Goal: Information Seeking & Learning: Learn about a topic

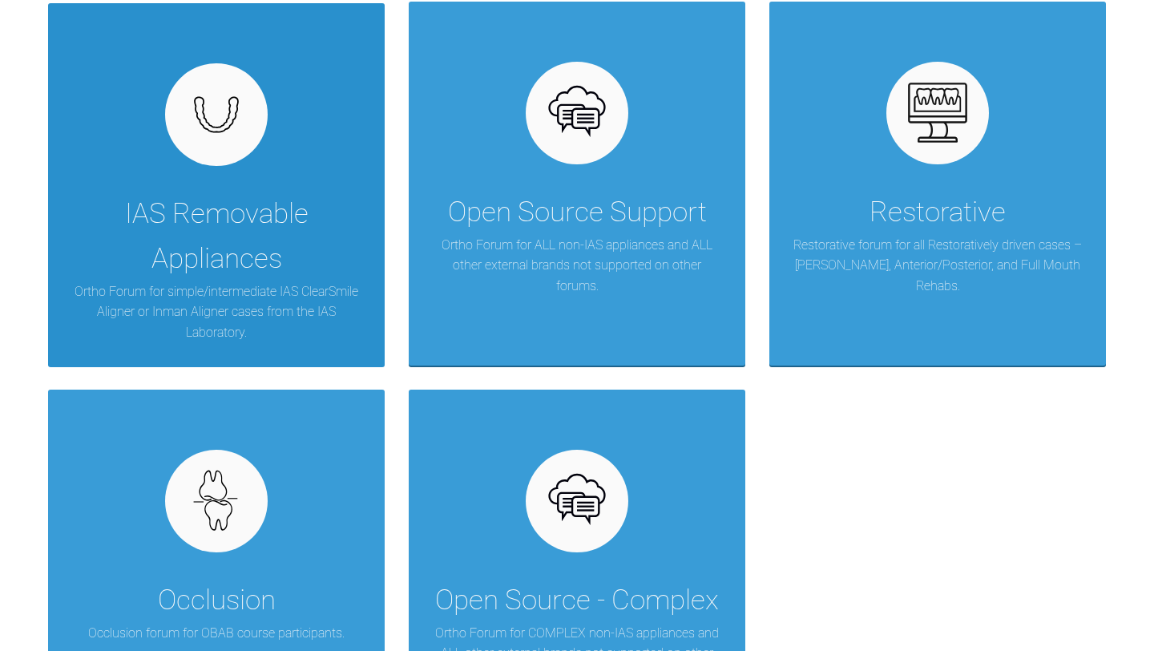
scroll to position [365, 0]
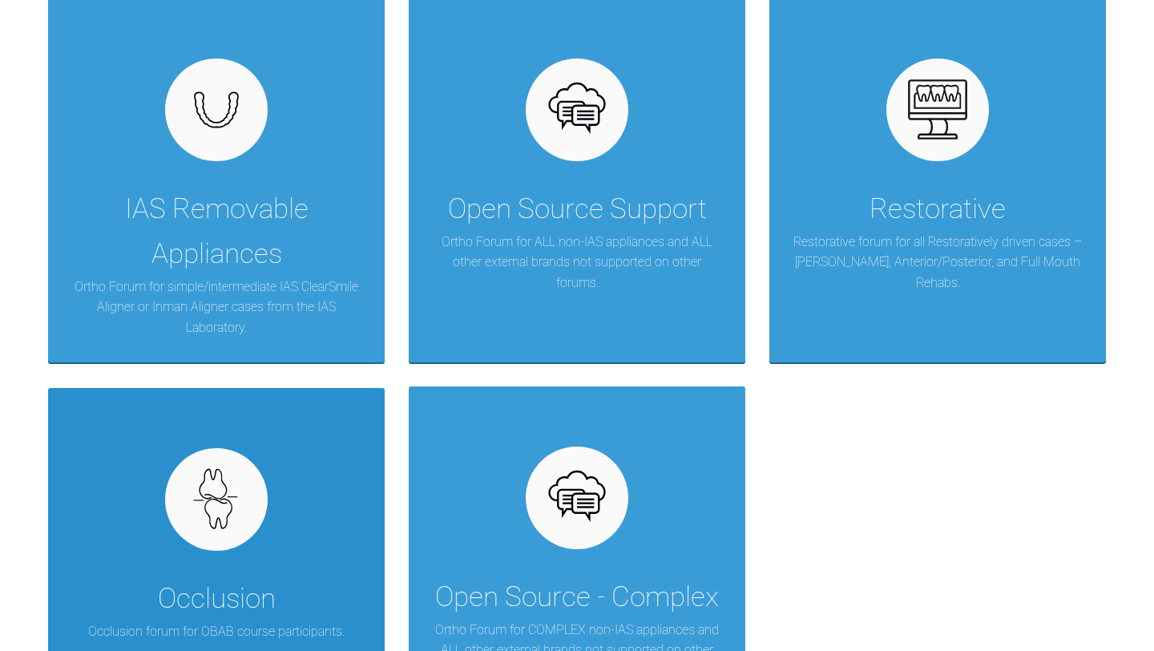
click at [270, 546] on div "Occlusion Occlusion forum for OBAB course participants." at bounding box center [216, 570] width 337 height 364
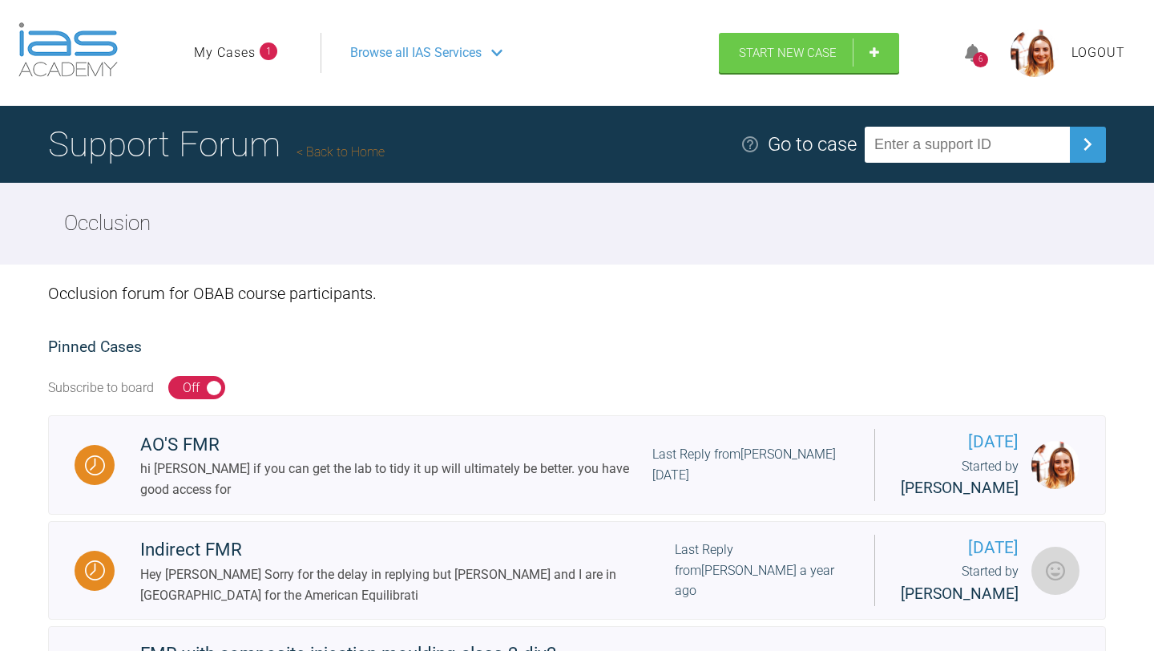
click at [337, 156] on link "Back to Home" at bounding box center [340, 151] width 88 height 15
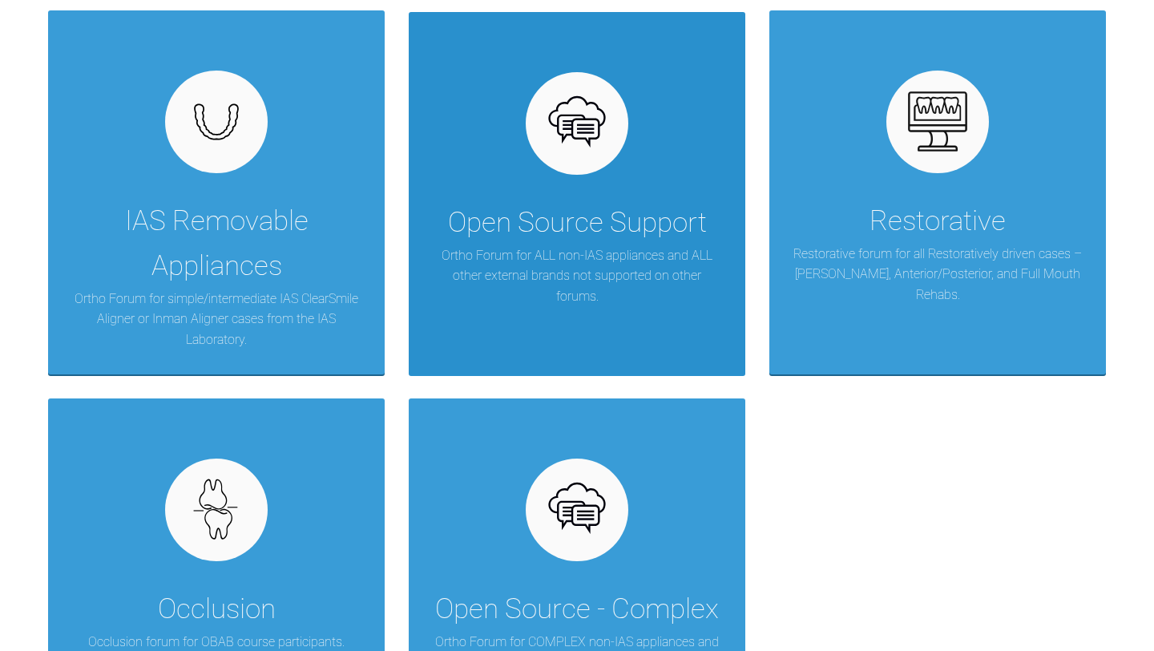
scroll to position [428, 0]
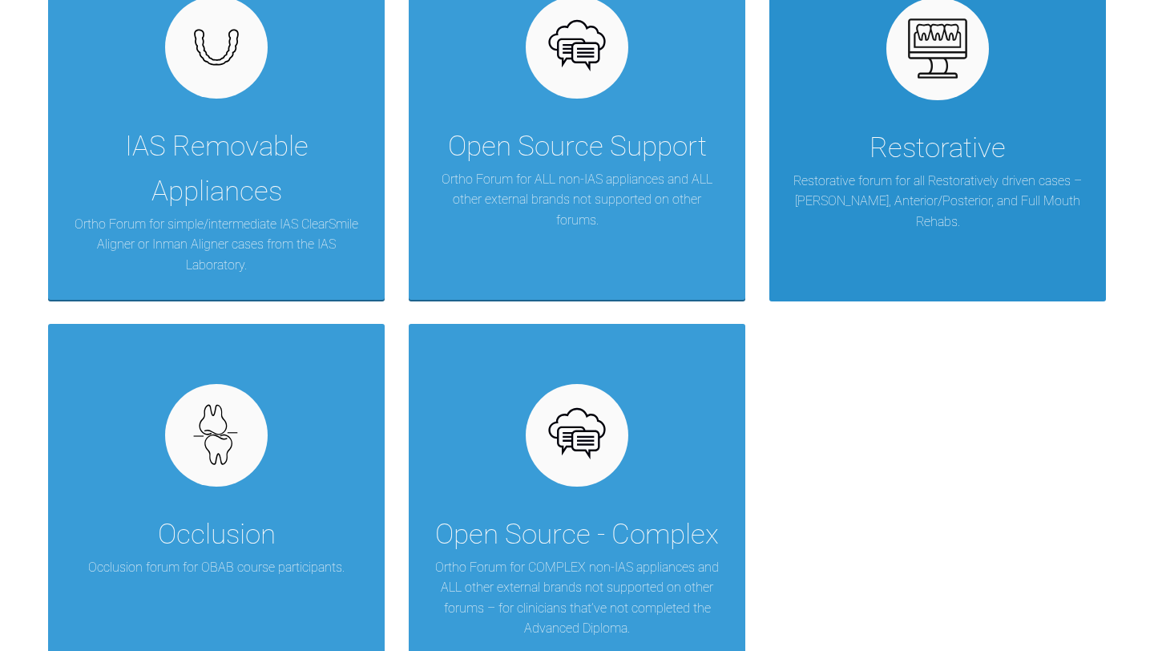
click at [939, 152] on div "Restorative" at bounding box center [937, 148] width 136 height 45
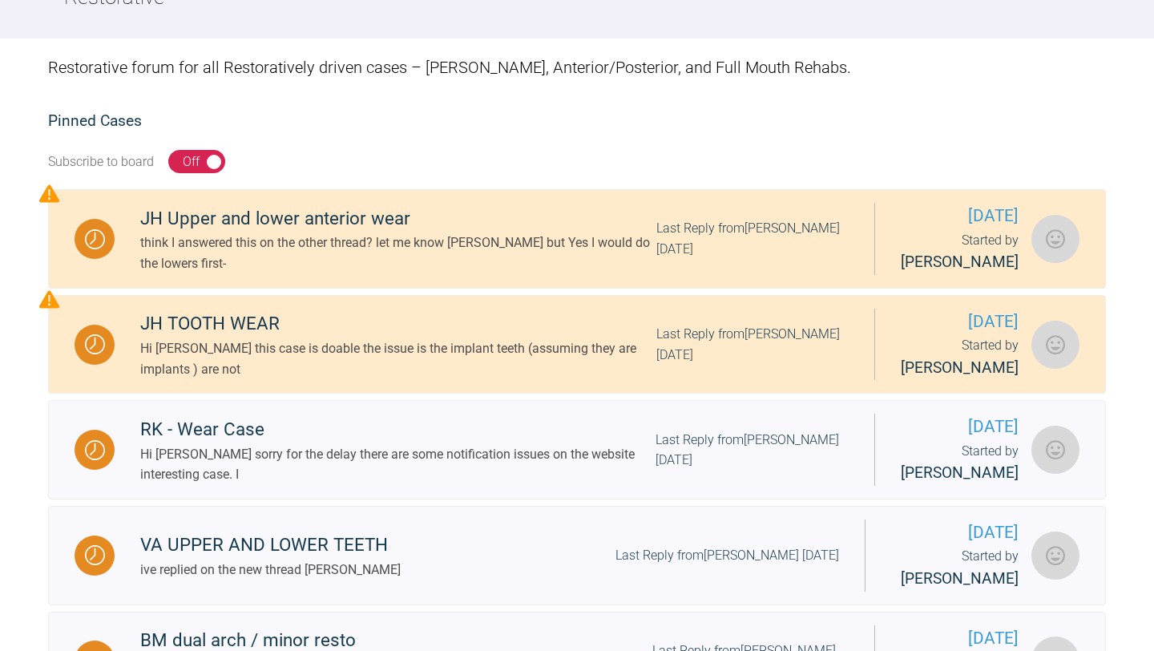
scroll to position [158, 0]
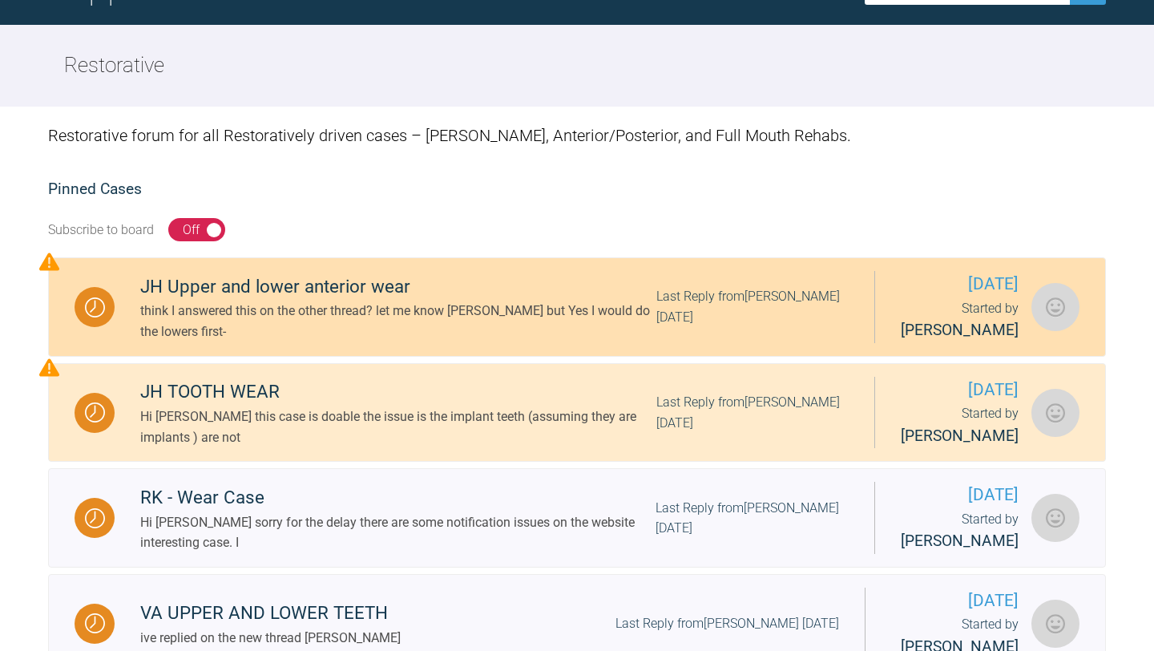
click at [208, 284] on div "JH Upper and lower anterior wear" at bounding box center [398, 286] width 516 height 29
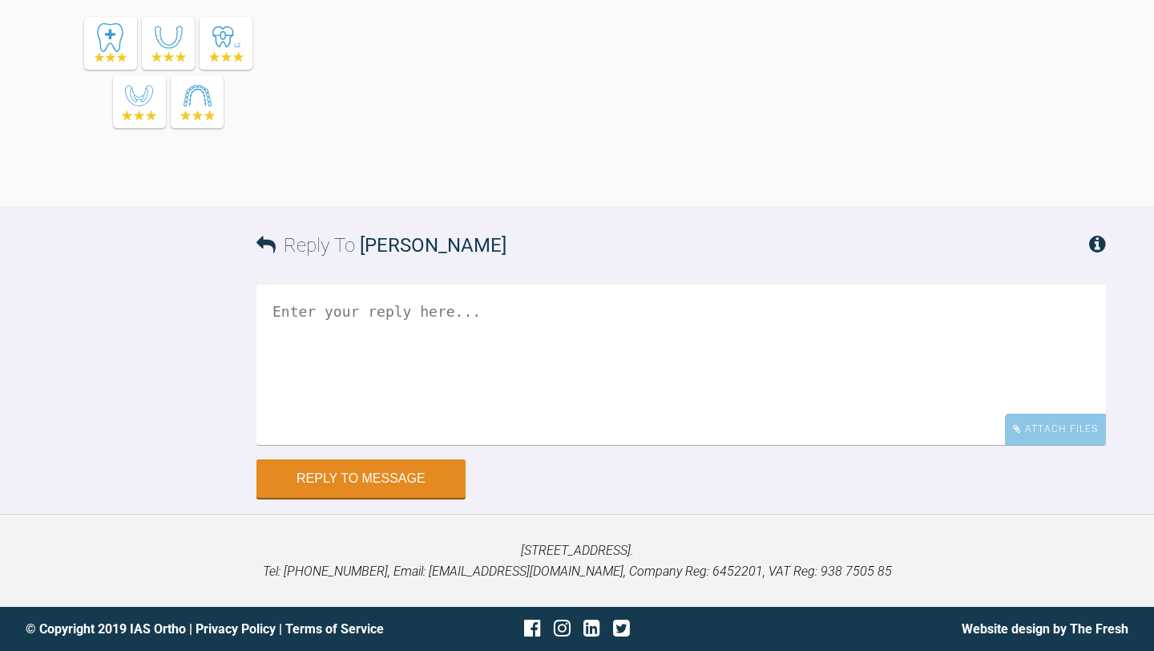
scroll to position [1374, 0]
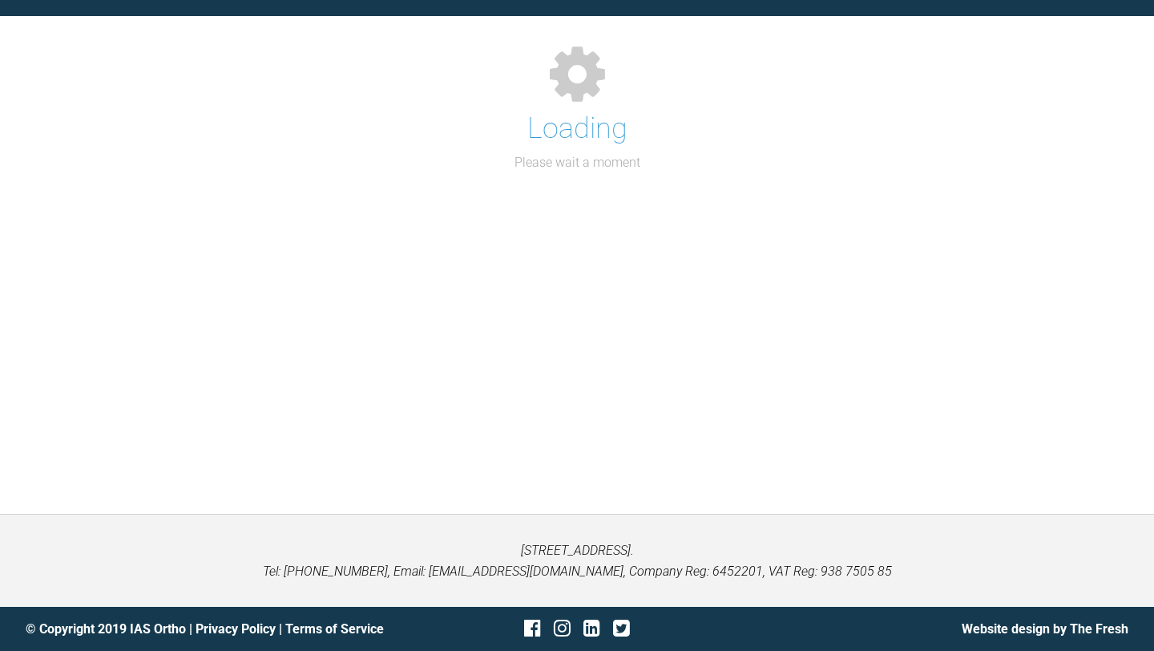
scroll to position [158, 0]
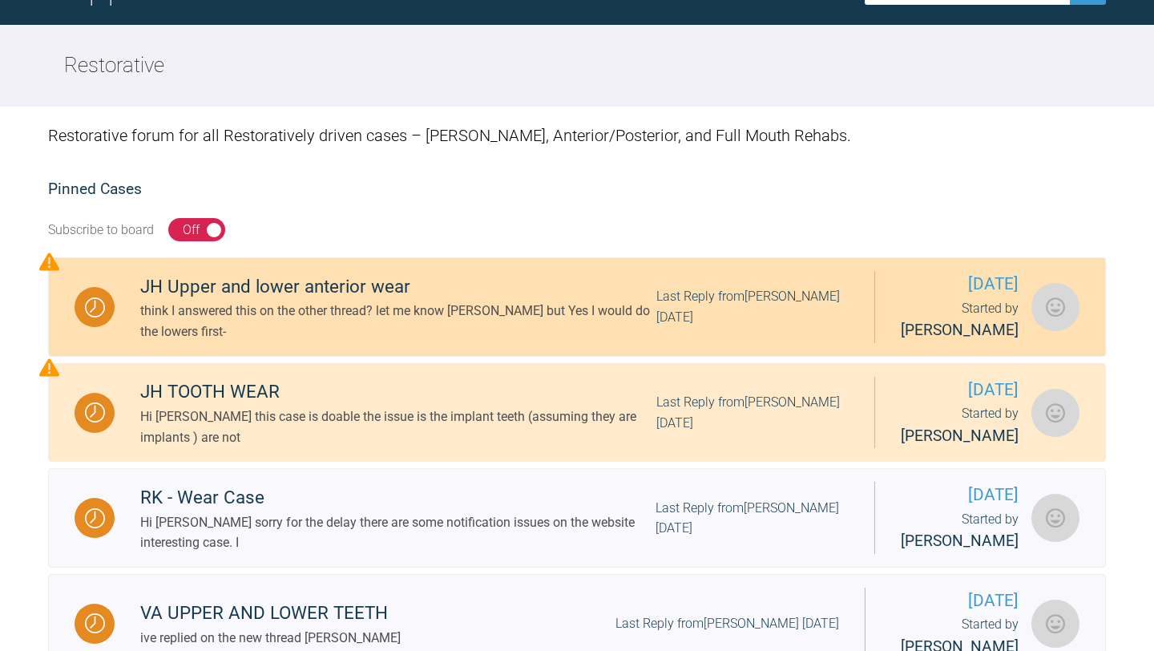
click at [256, 286] on div "JH Upper and lower anterior wear" at bounding box center [398, 286] width 516 height 29
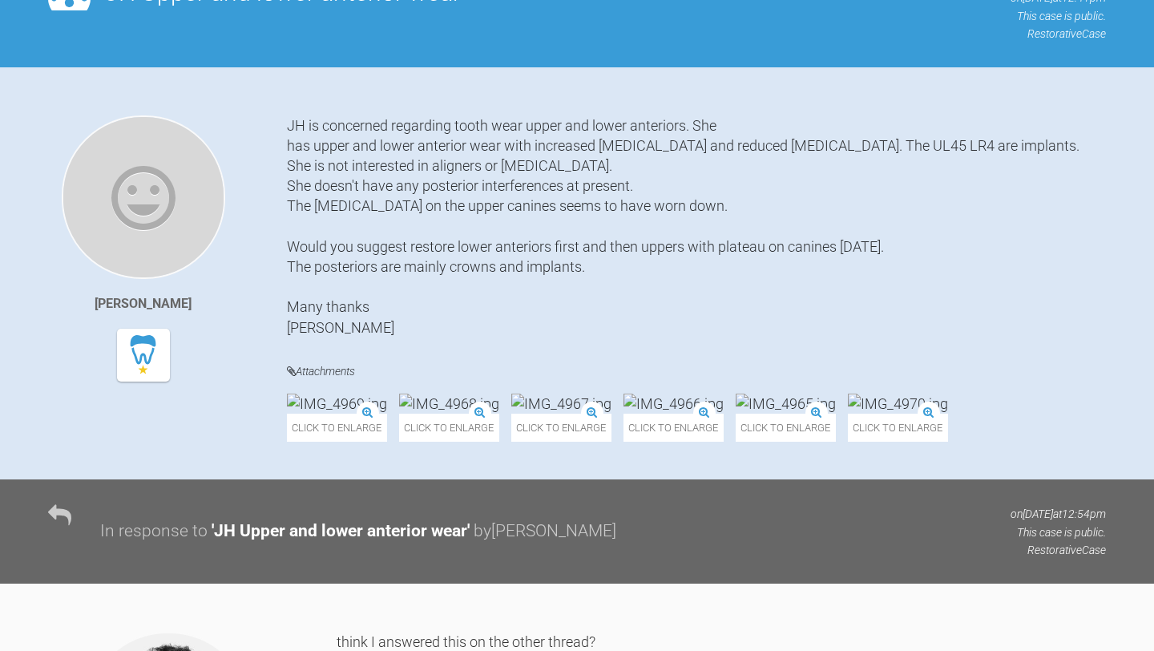
scroll to position [292, 0]
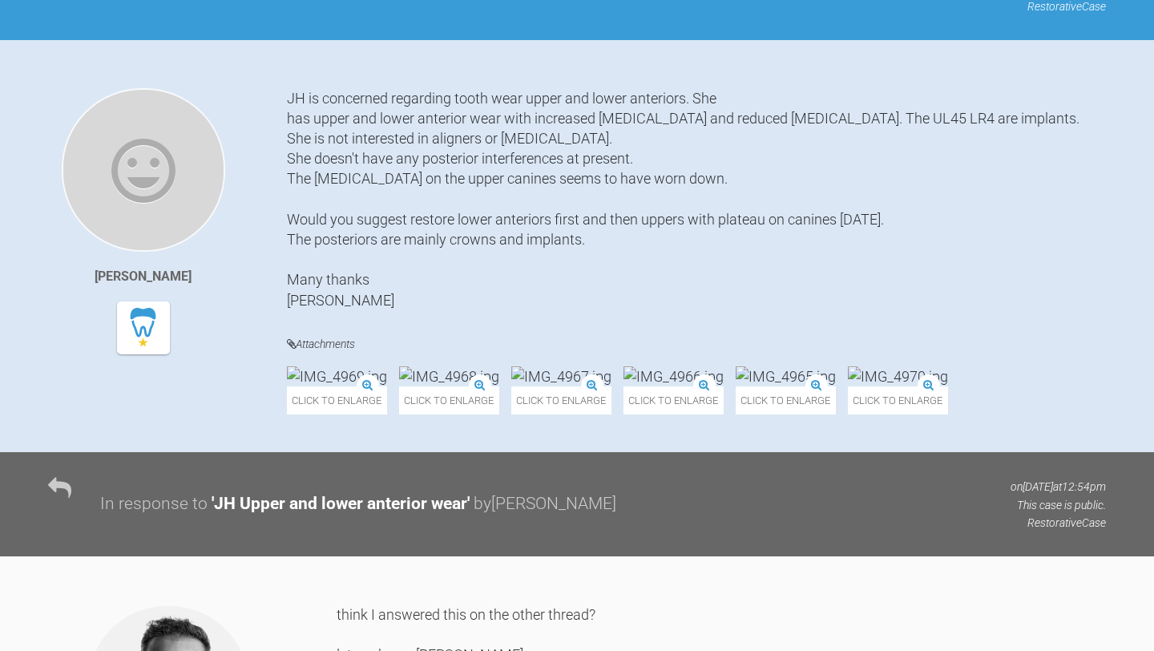
scroll to position [158, 0]
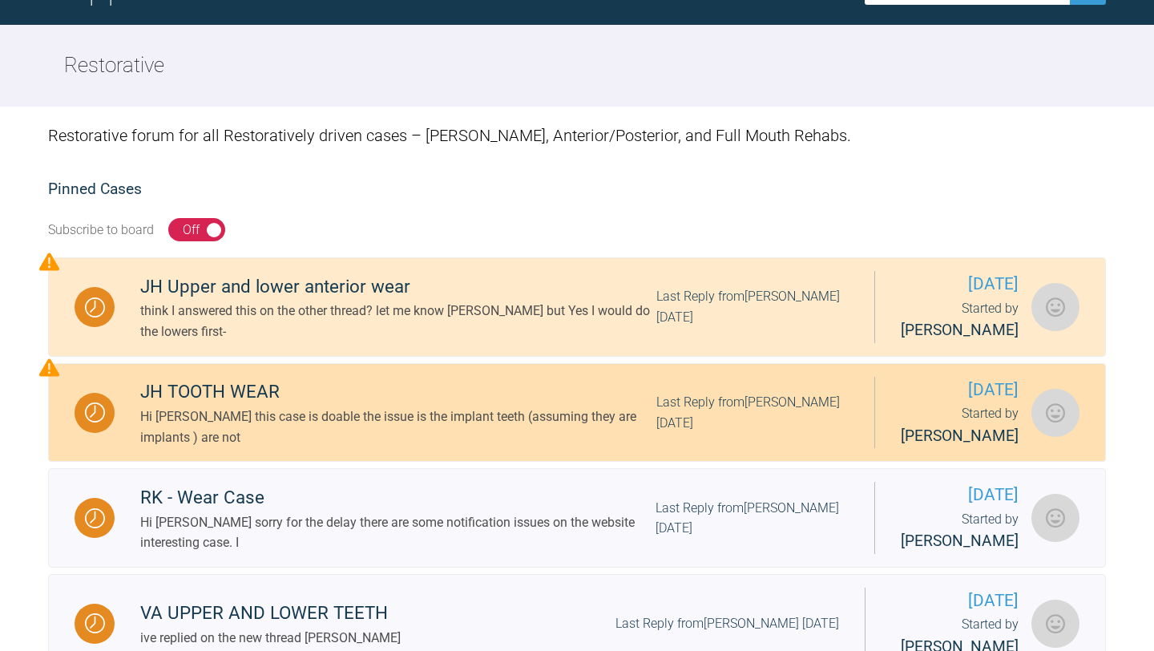
click at [216, 397] on div "JH TOOTH WEAR" at bounding box center [398, 391] width 516 height 29
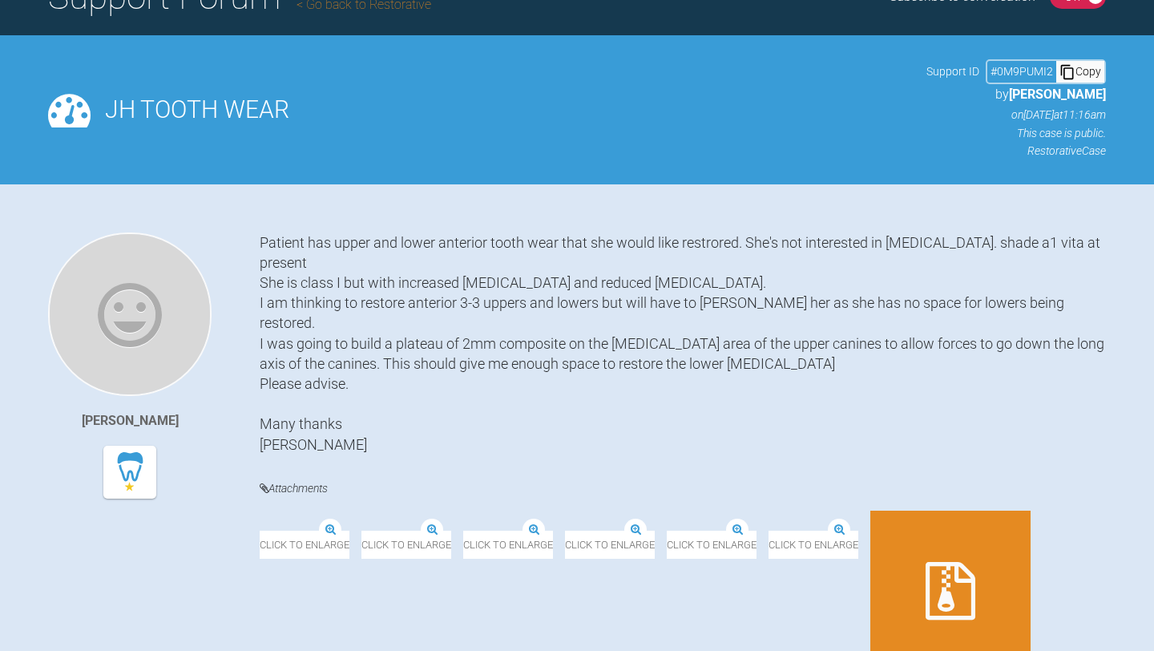
scroll to position [134, 0]
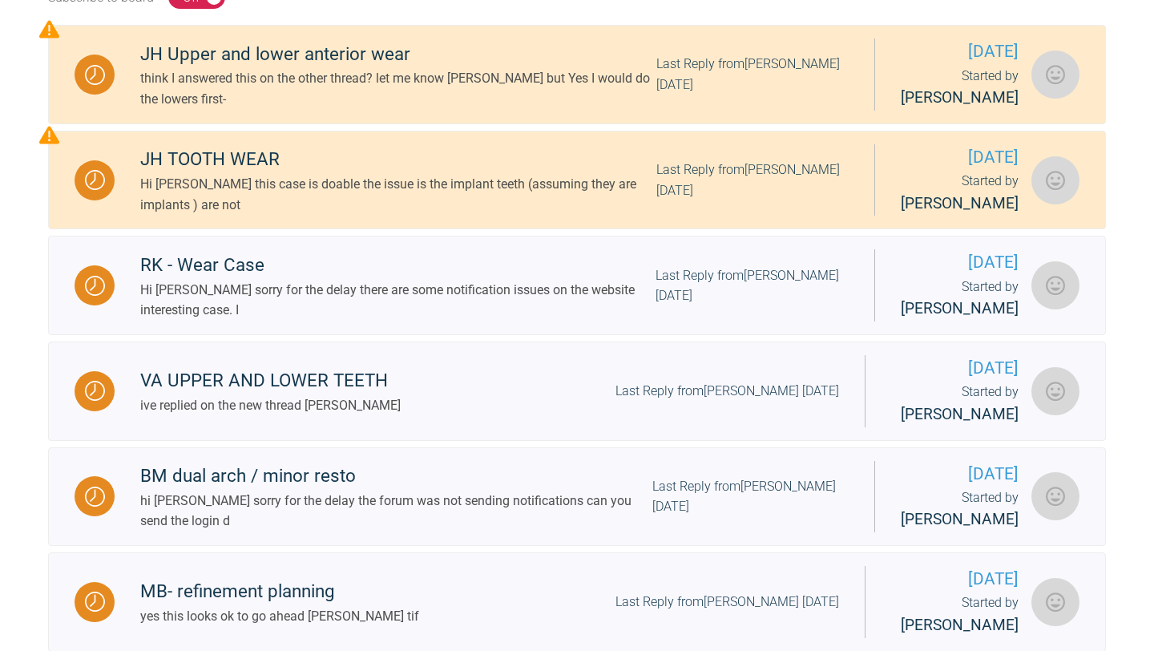
scroll to position [398, 0]
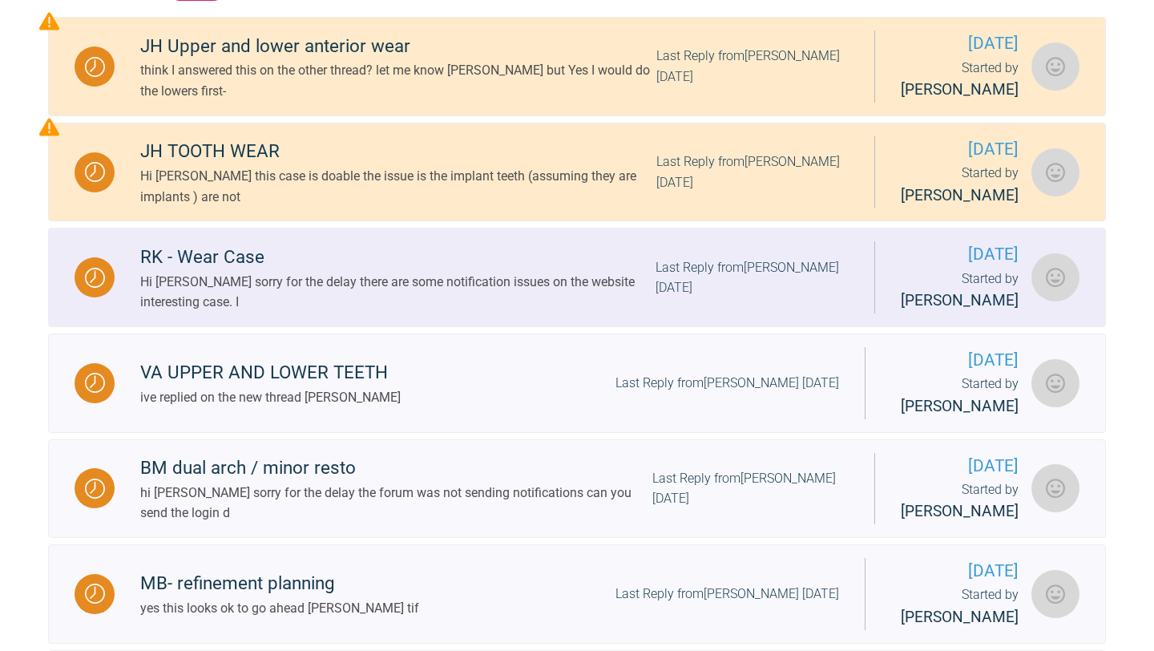
click at [201, 284] on div "Hi [PERSON_NAME] sorry for the delay there are some notification issues on the …" at bounding box center [397, 292] width 515 height 41
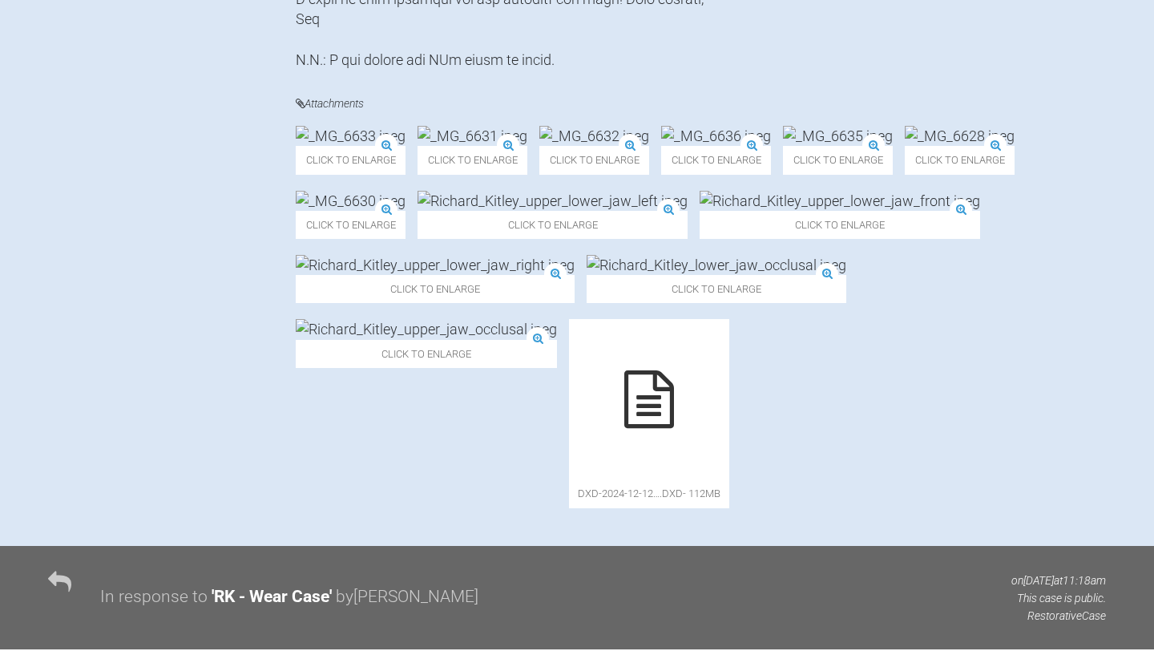
scroll to position [1534, 0]
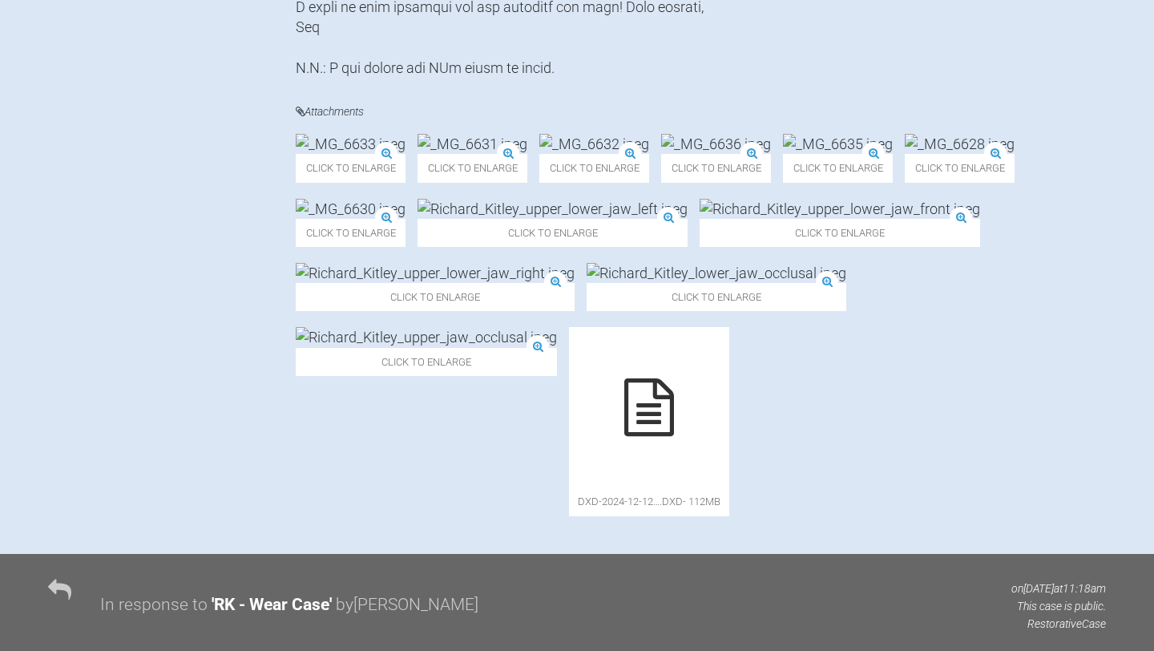
click at [362, 154] on img at bounding box center [351, 144] width 110 height 20
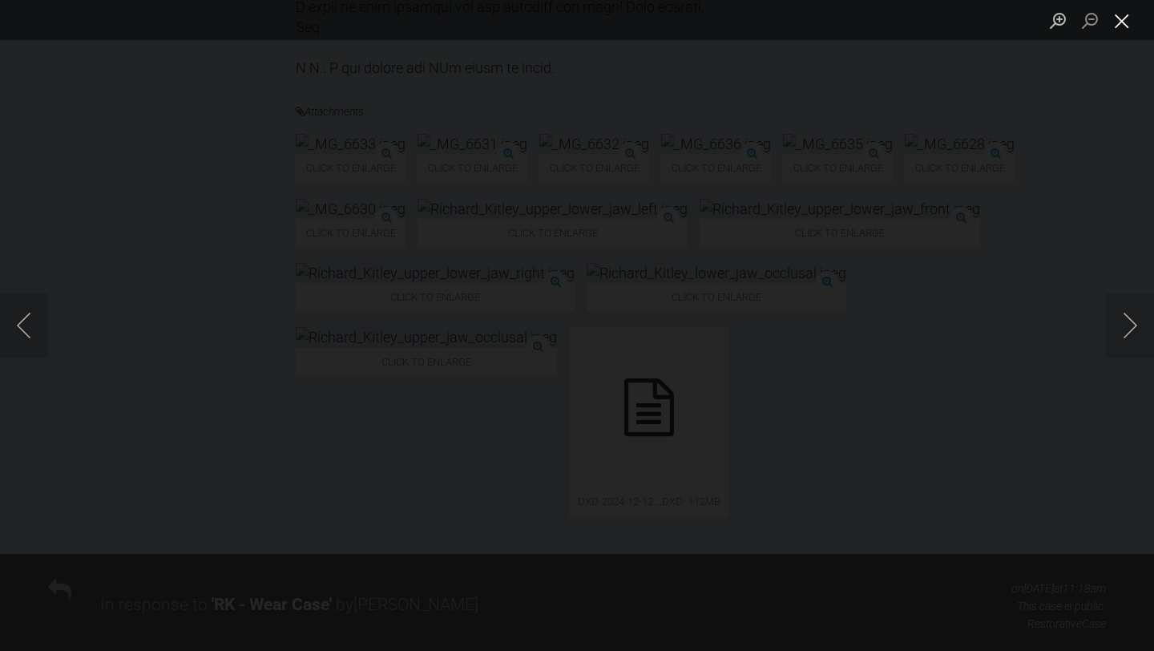
click at [1118, 23] on button "Close lightbox" at bounding box center [1122, 20] width 32 height 28
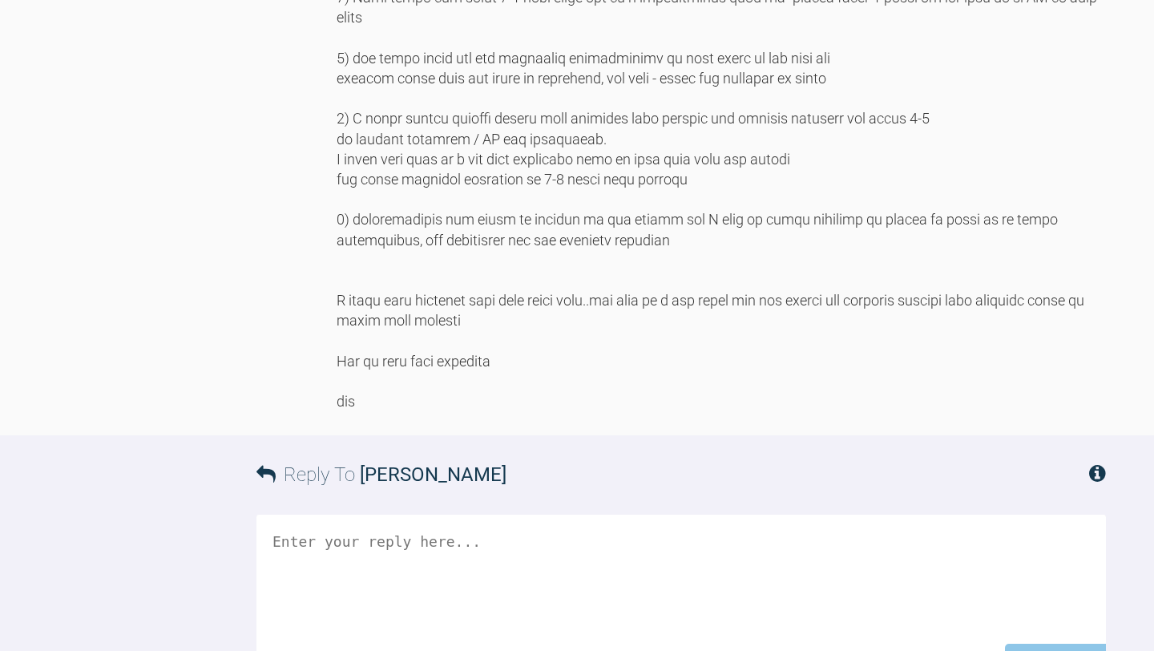
scroll to position [2705, 0]
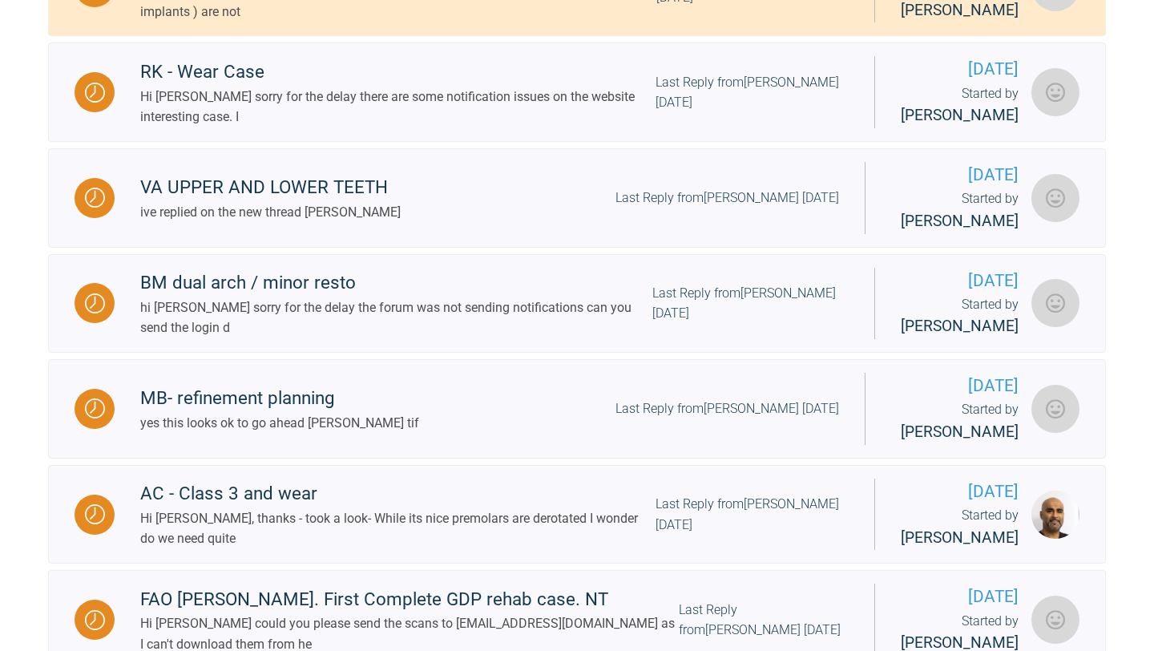
scroll to position [570, 0]
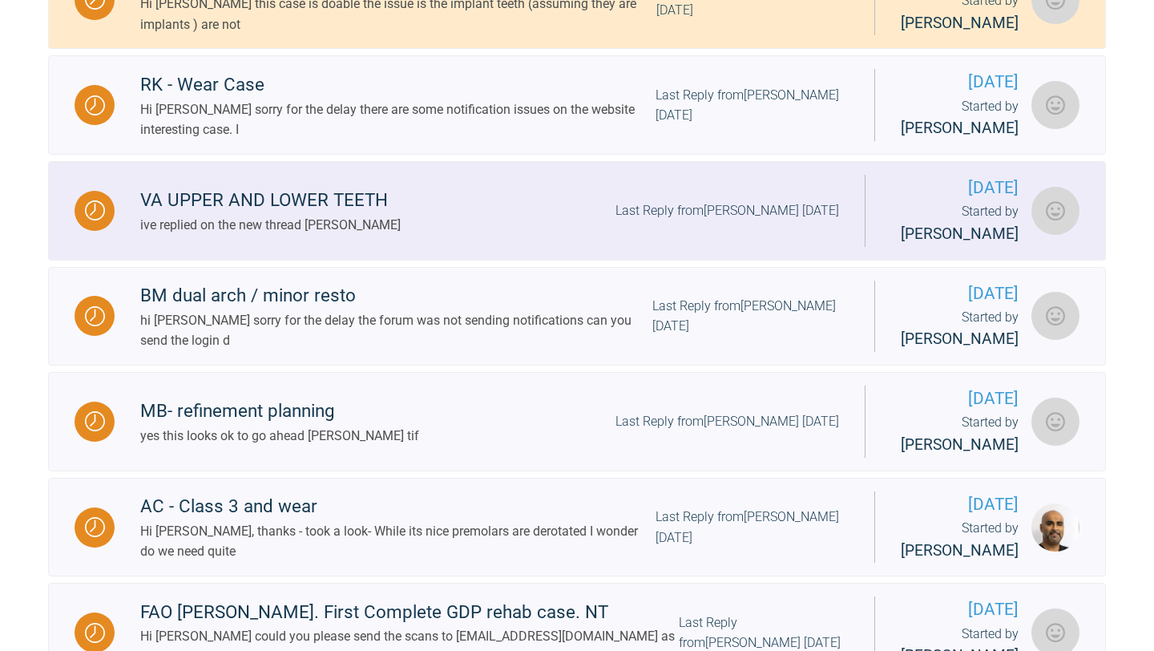
click at [205, 201] on div "VA UPPER AND LOWER TEETH" at bounding box center [270, 200] width 260 height 29
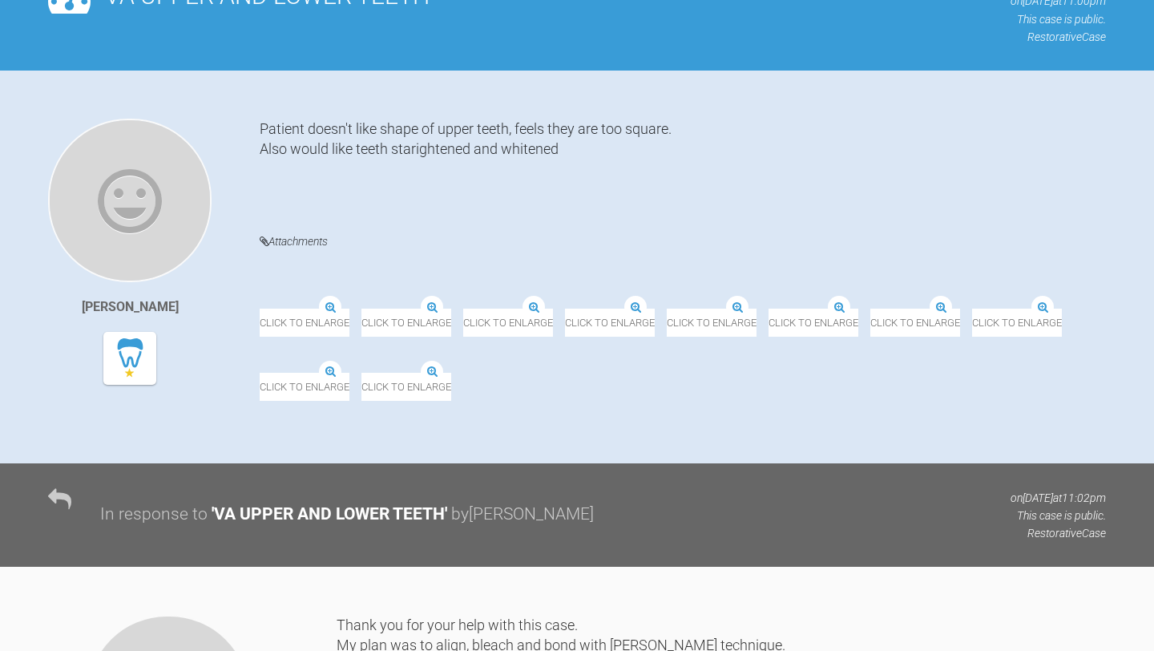
scroll to position [398, 0]
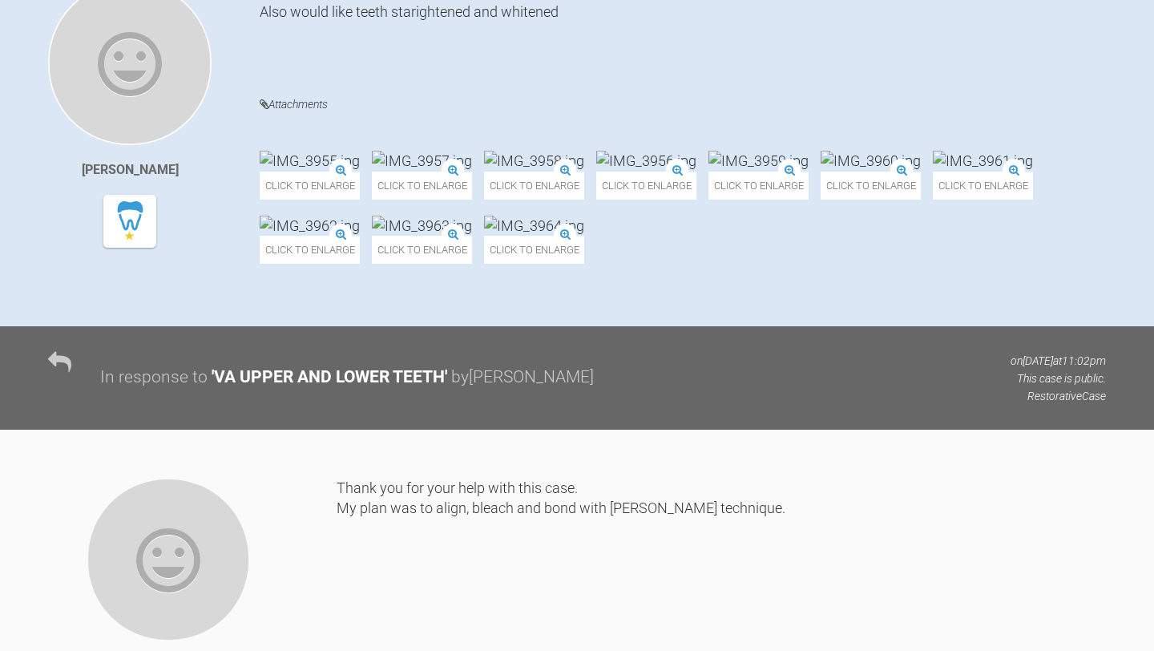
click at [708, 171] on img at bounding box center [758, 161] width 100 height 20
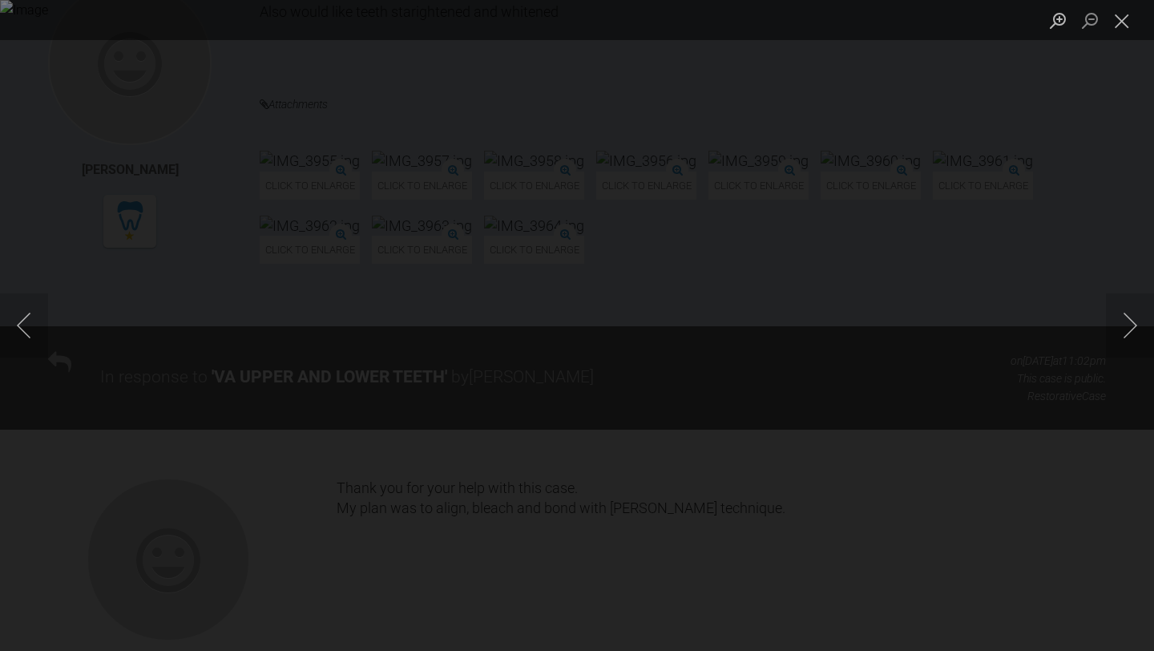
click at [676, 504] on div "Lightbox" at bounding box center [577, 325] width 1154 height 651
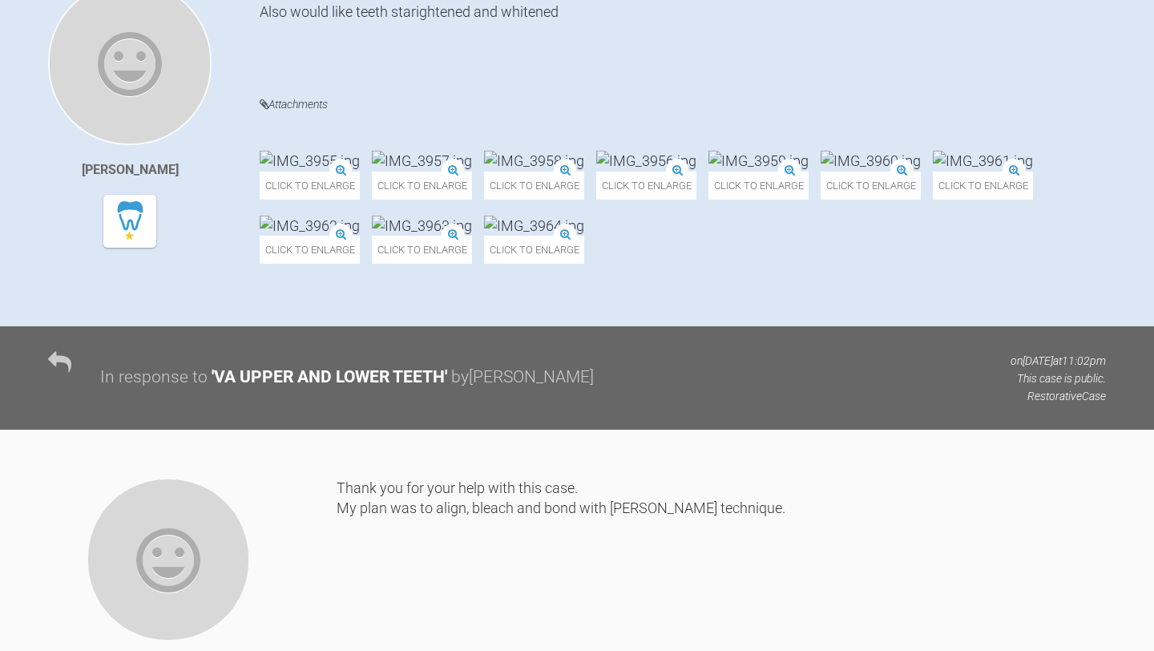
click at [820, 171] on img at bounding box center [870, 161] width 100 height 20
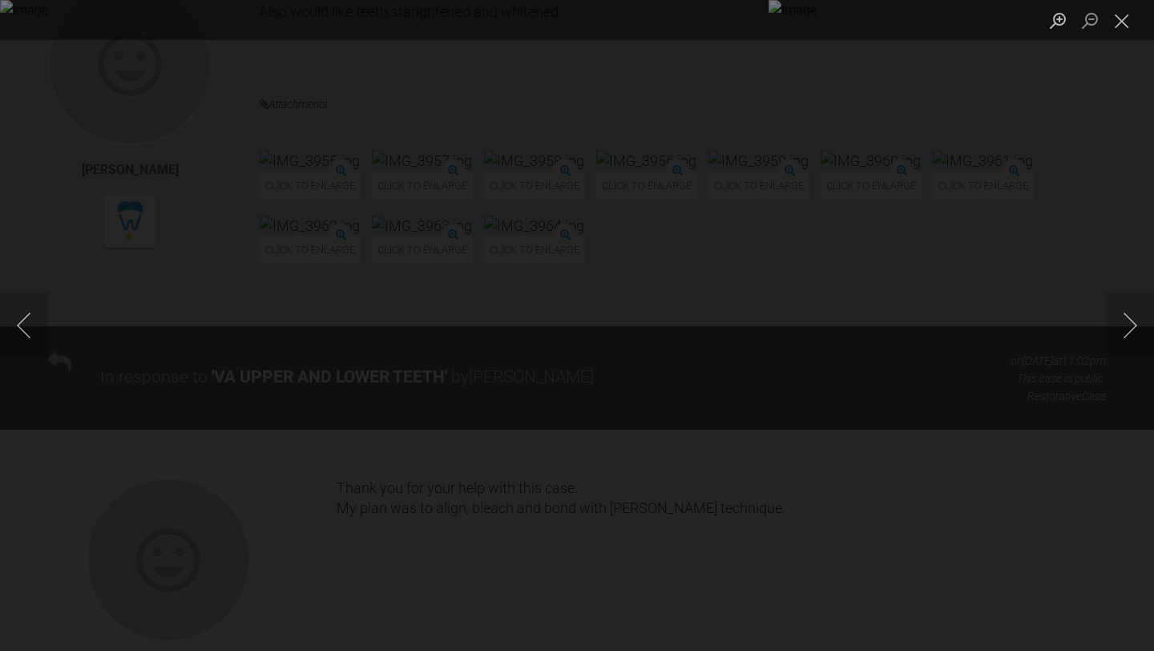
click at [646, 475] on div "Lightbox" at bounding box center [577, 325] width 1154 height 651
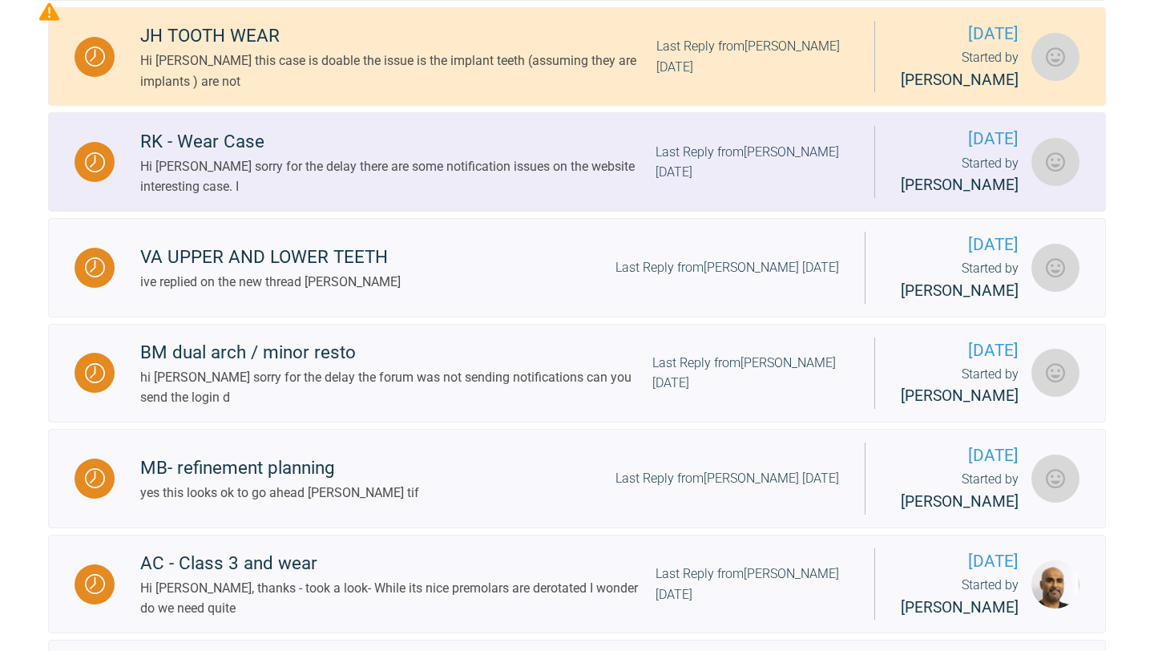
scroll to position [554, 0]
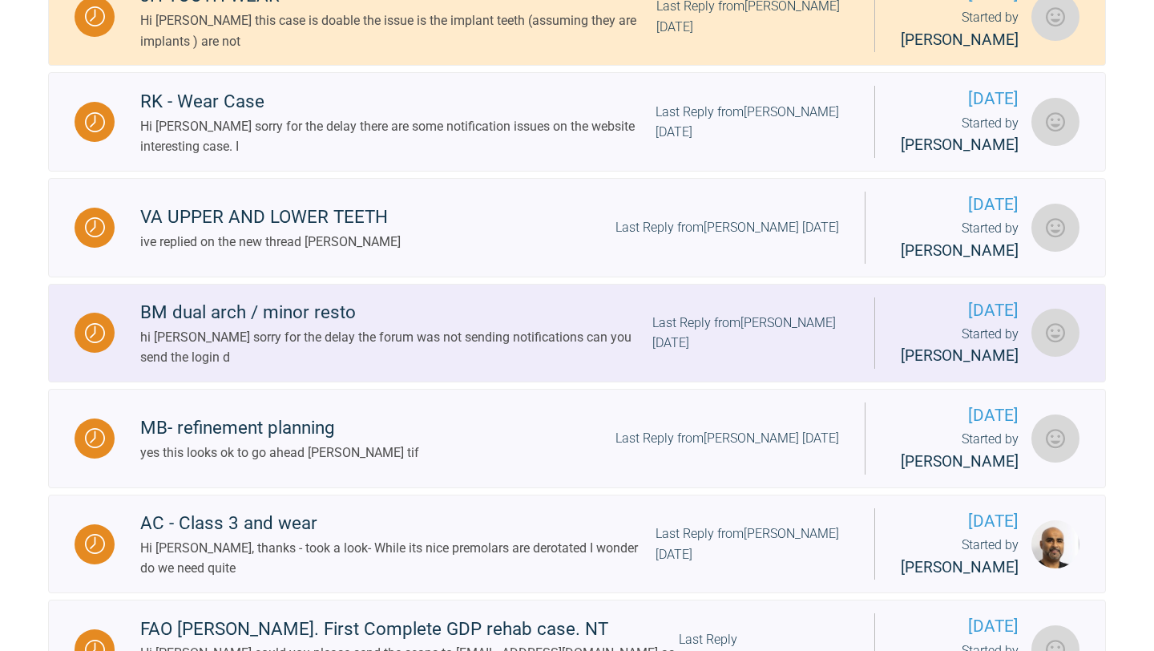
click at [242, 327] on div "BM dual arch / minor resto" at bounding box center [396, 312] width 512 height 29
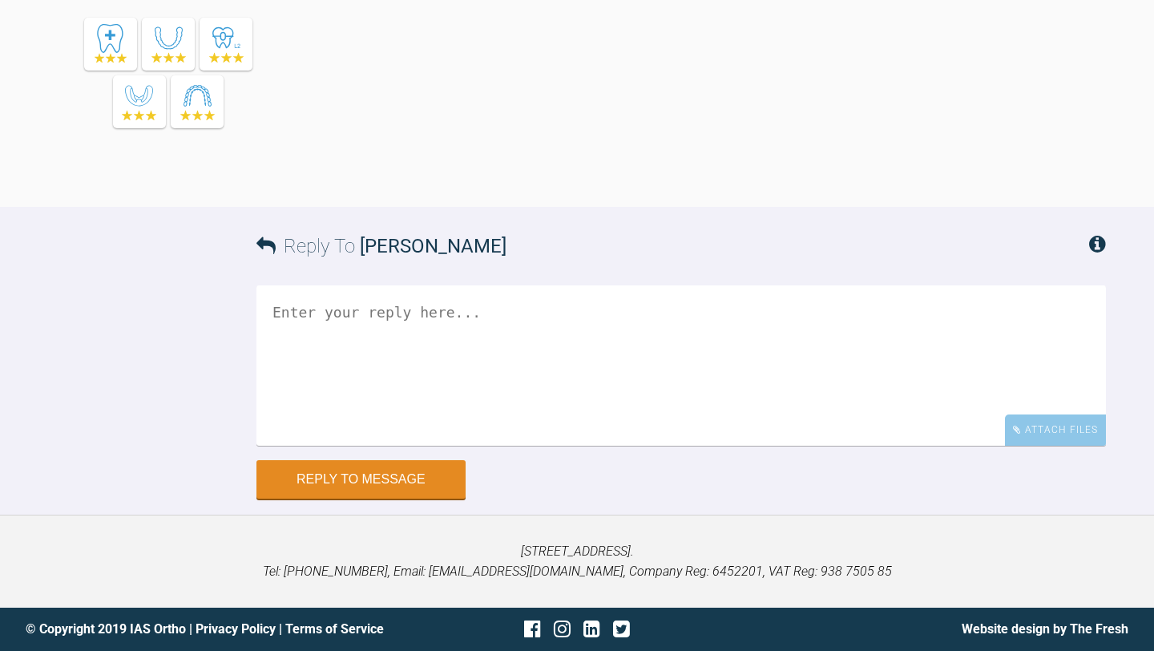
scroll to position [1257, 0]
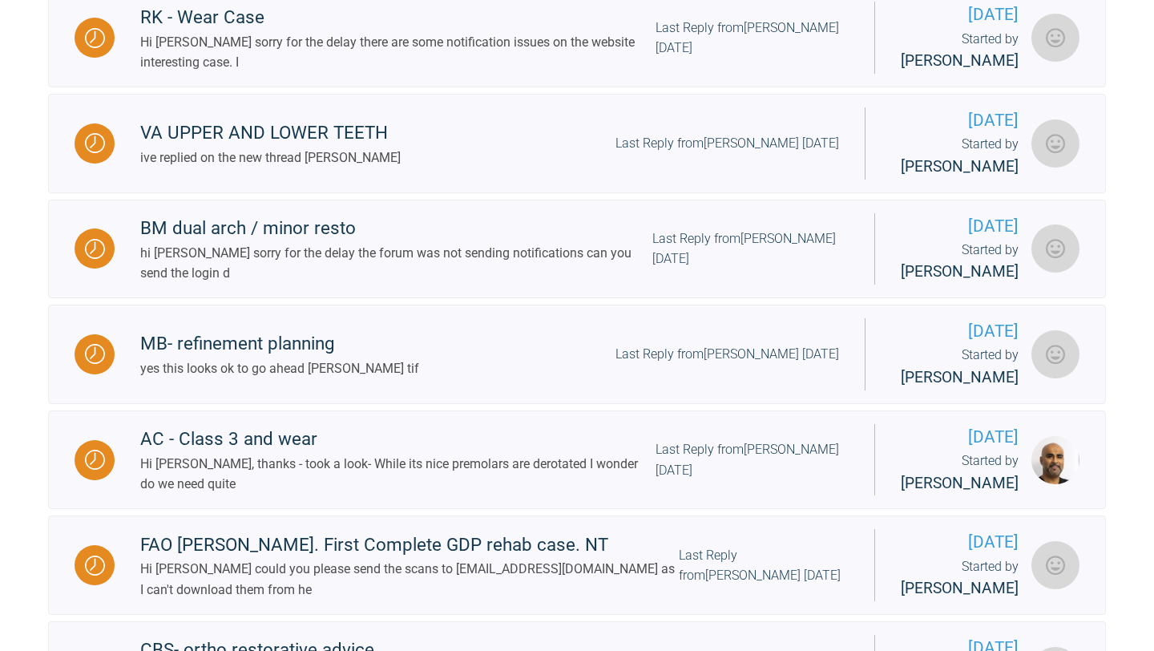
scroll to position [635, 0]
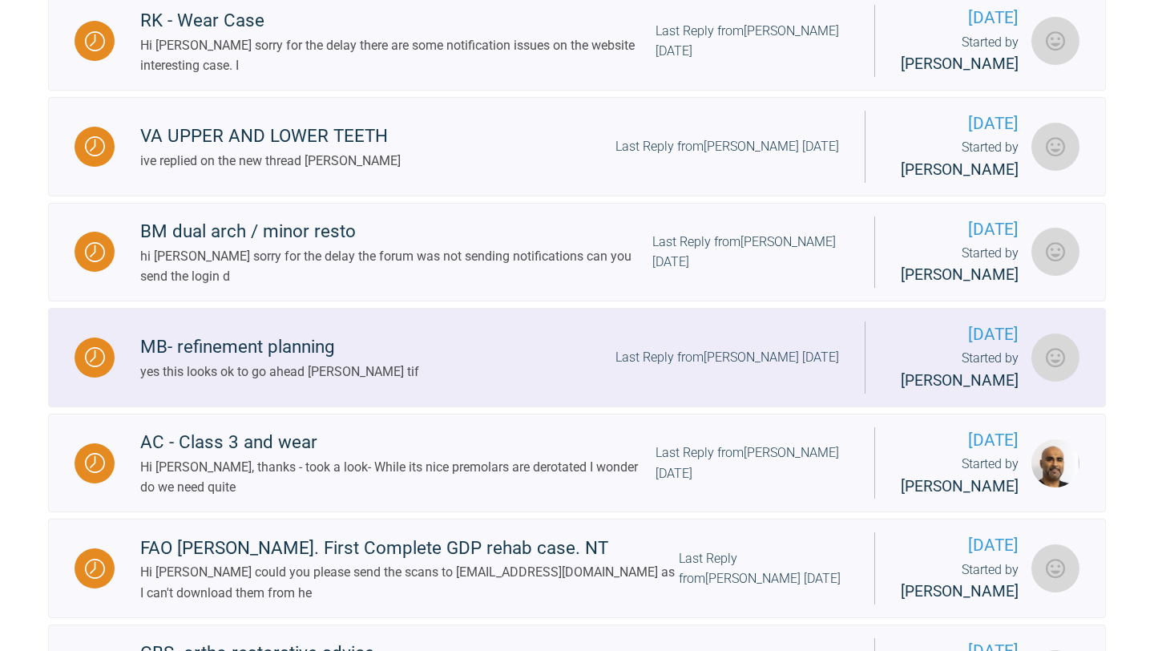
click at [195, 361] on div "MB- refinement planning" at bounding box center [279, 347] width 279 height 29
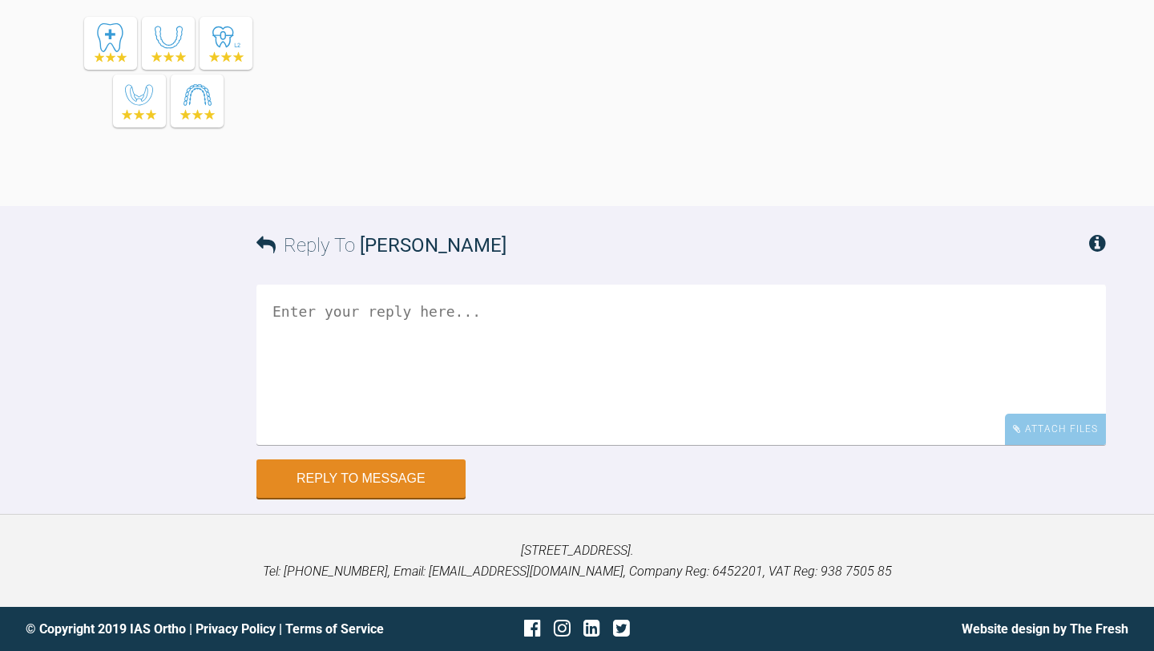
scroll to position [6246, 0]
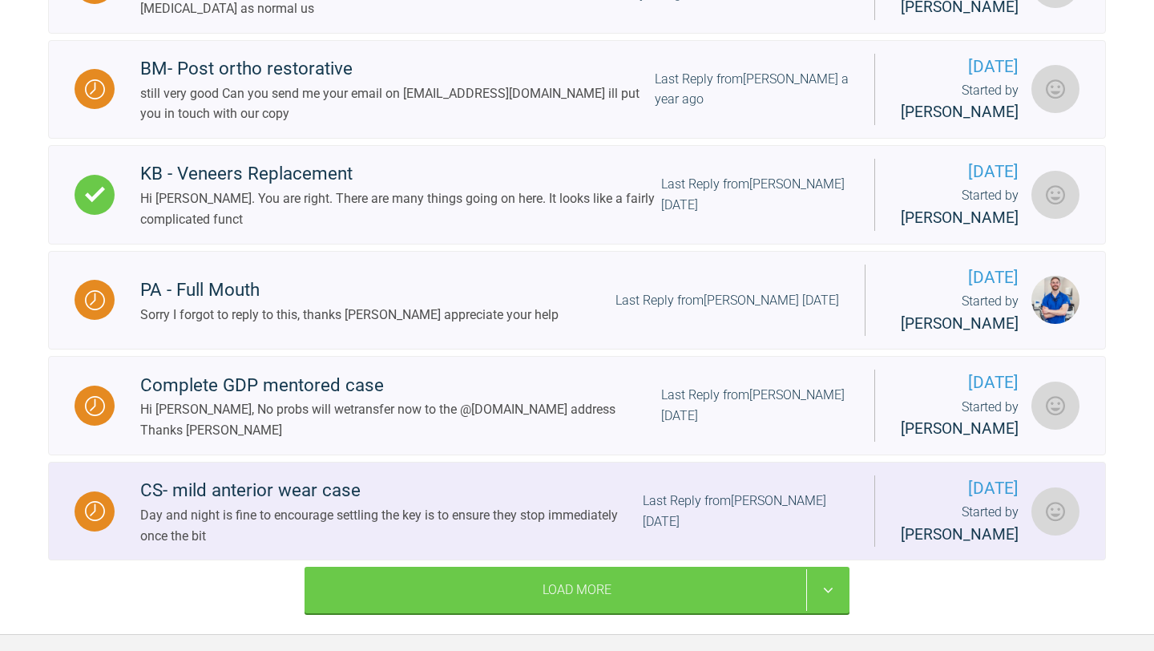
scroll to position [1219, 0]
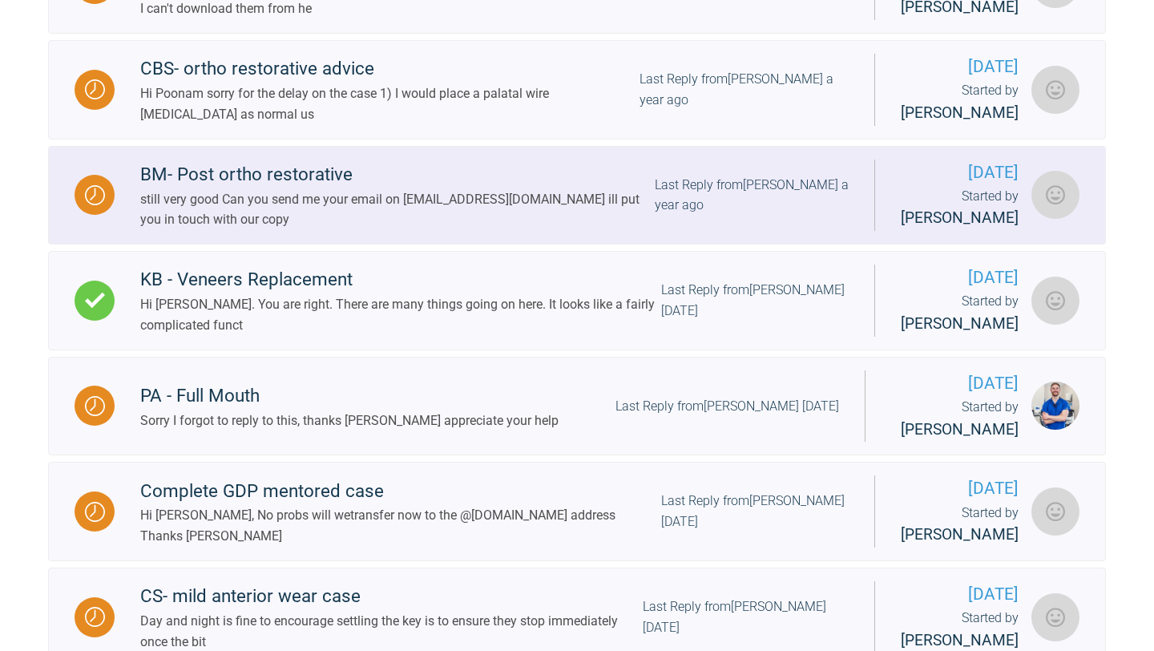
click at [197, 230] on div "still very good Can you send me your email on [EMAIL_ADDRESS][DOMAIN_NAME] ill …" at bounding box center [397, 209] width 514 height 41
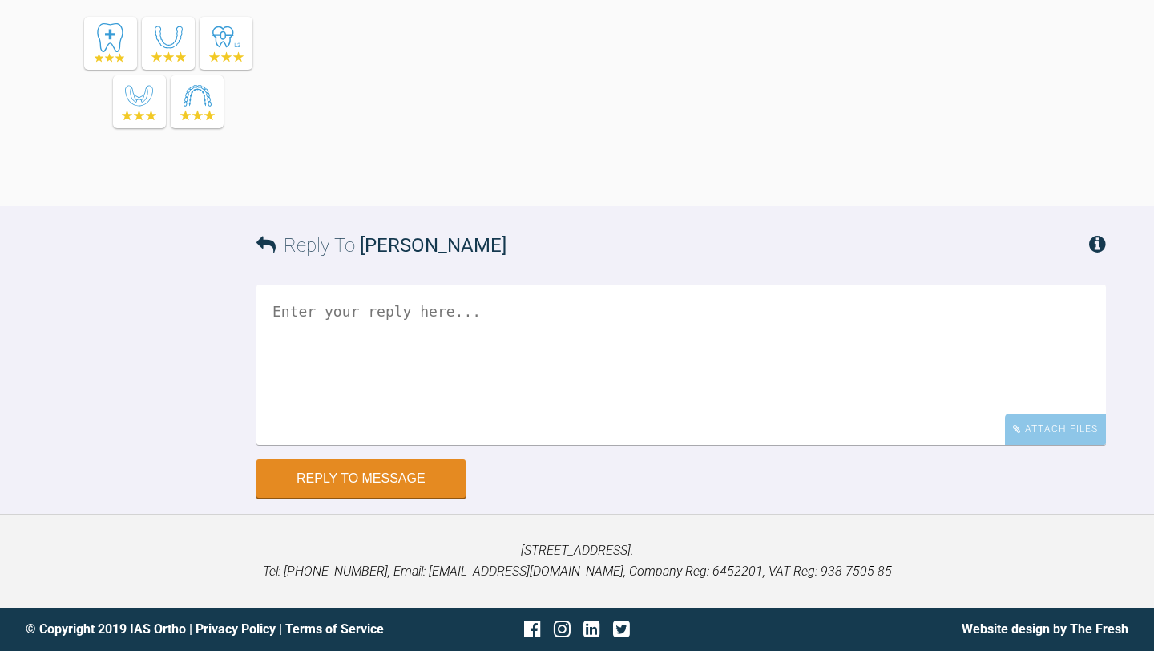
scroll to position [15051, 0]
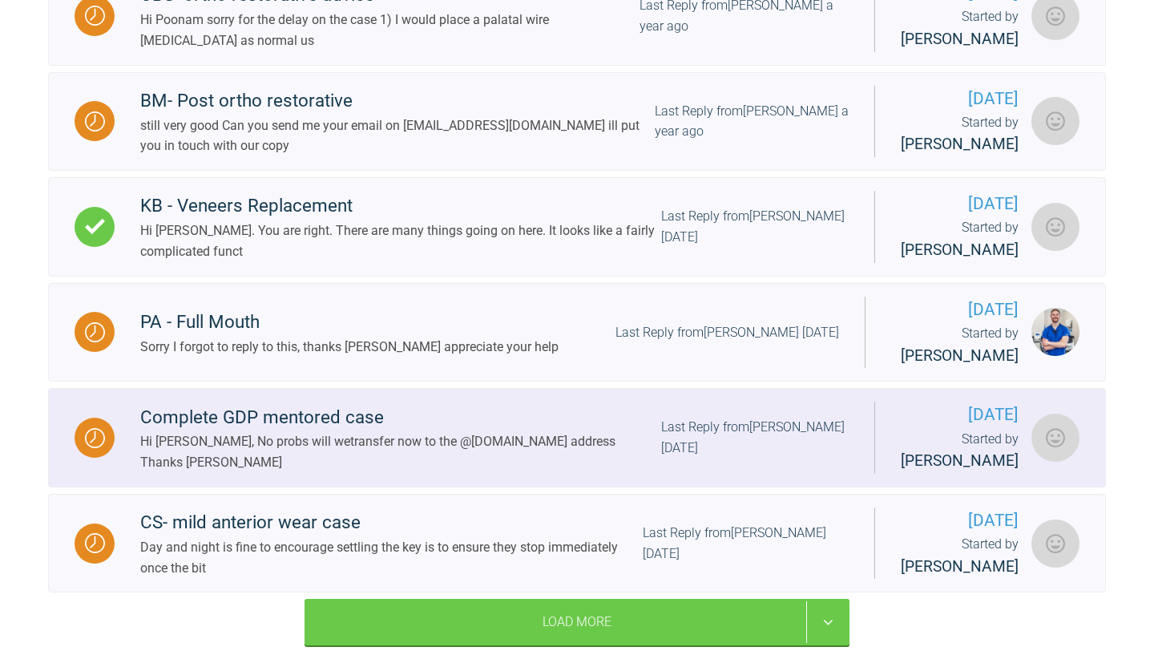
scroll to position [1298, 0]
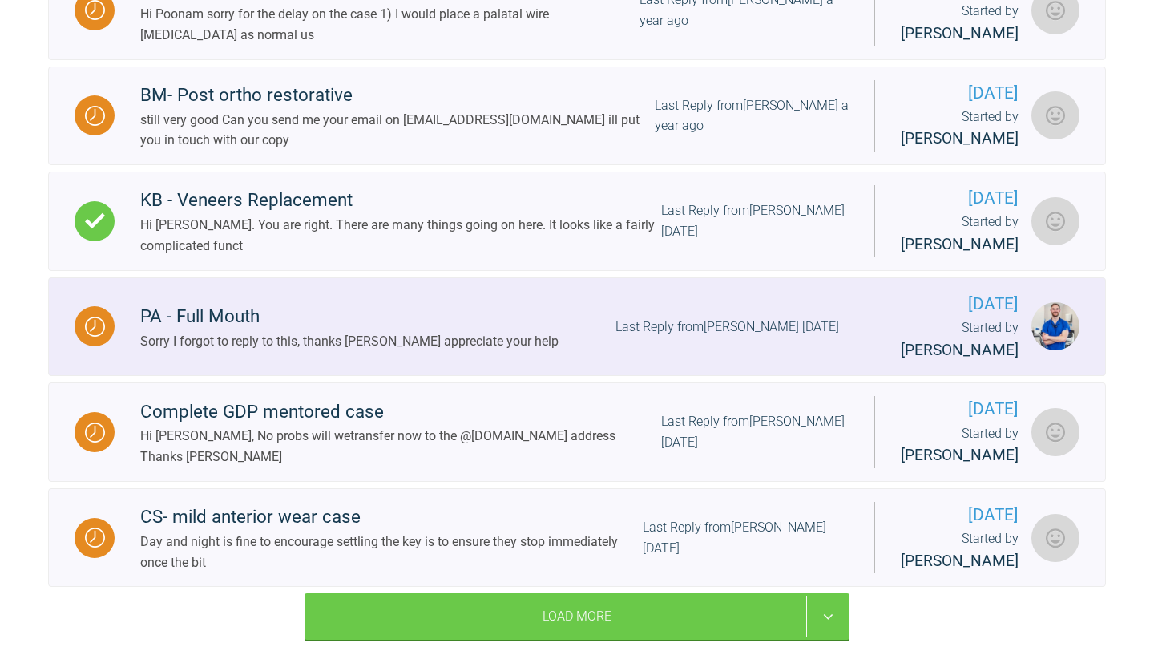
click at [188, 377] on link "PA - Full Mouth Sorry I forgot to reply to this, thanks [PERSON_NAME] appreciat…" at bounding box center [577, 326] width 1058 height 99
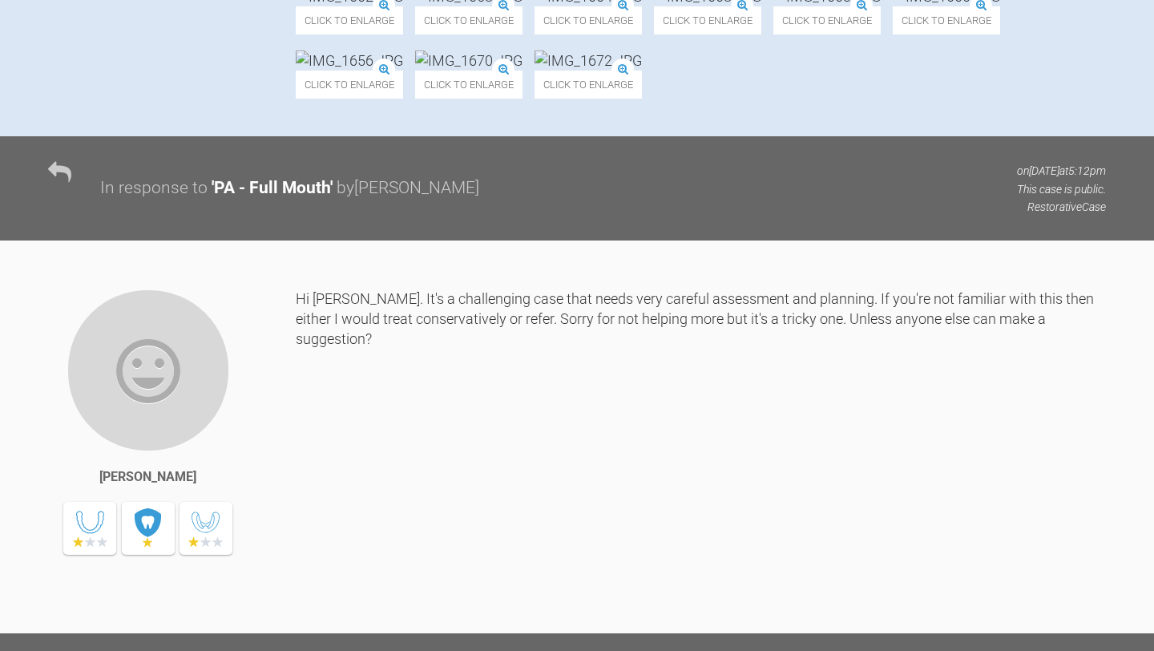
scroll to position [994, 0]
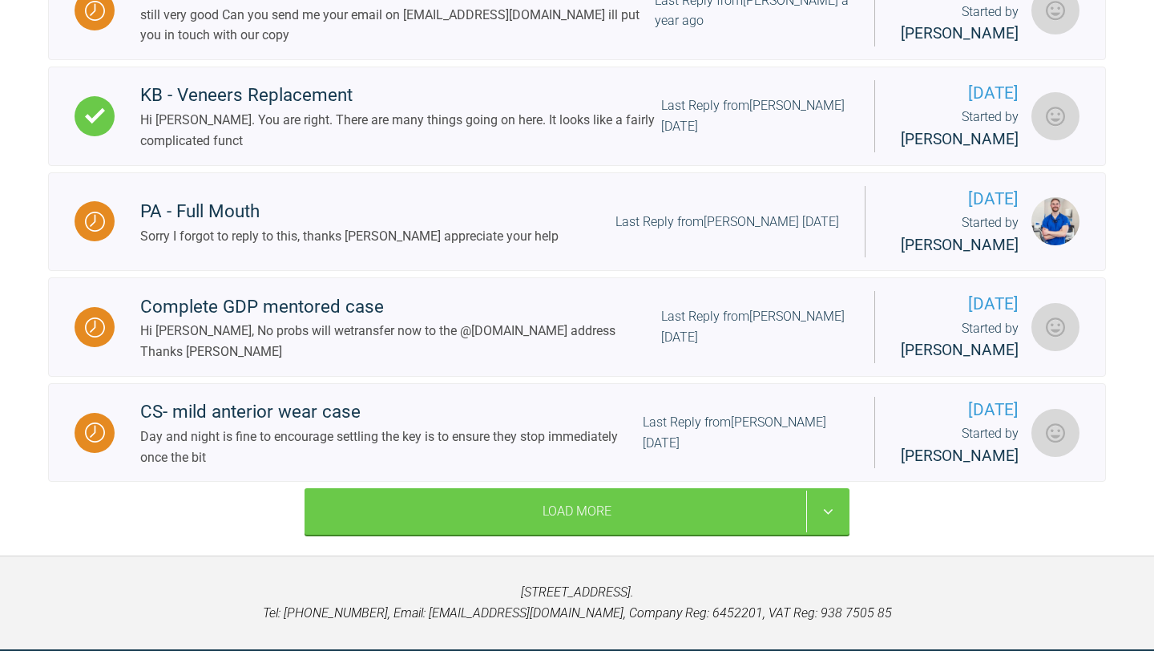
scroll to position [1409, 0]
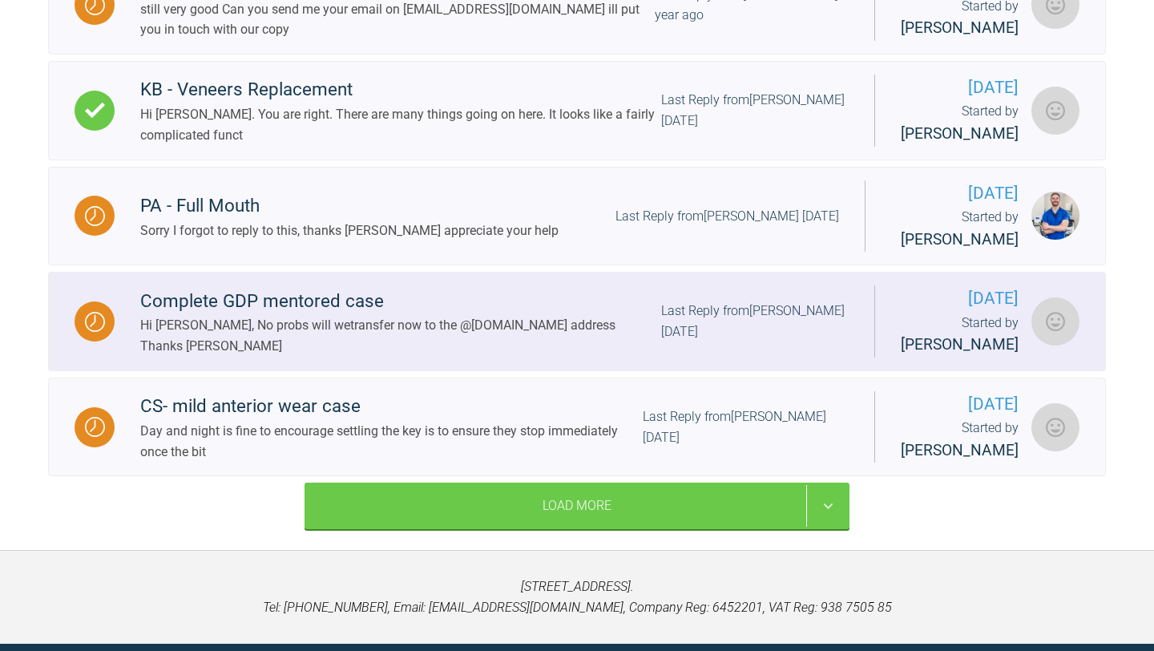
click at [157, 316] on div "Complete GDP mentored case" at bounding box center [400, 301] width 521 height 29
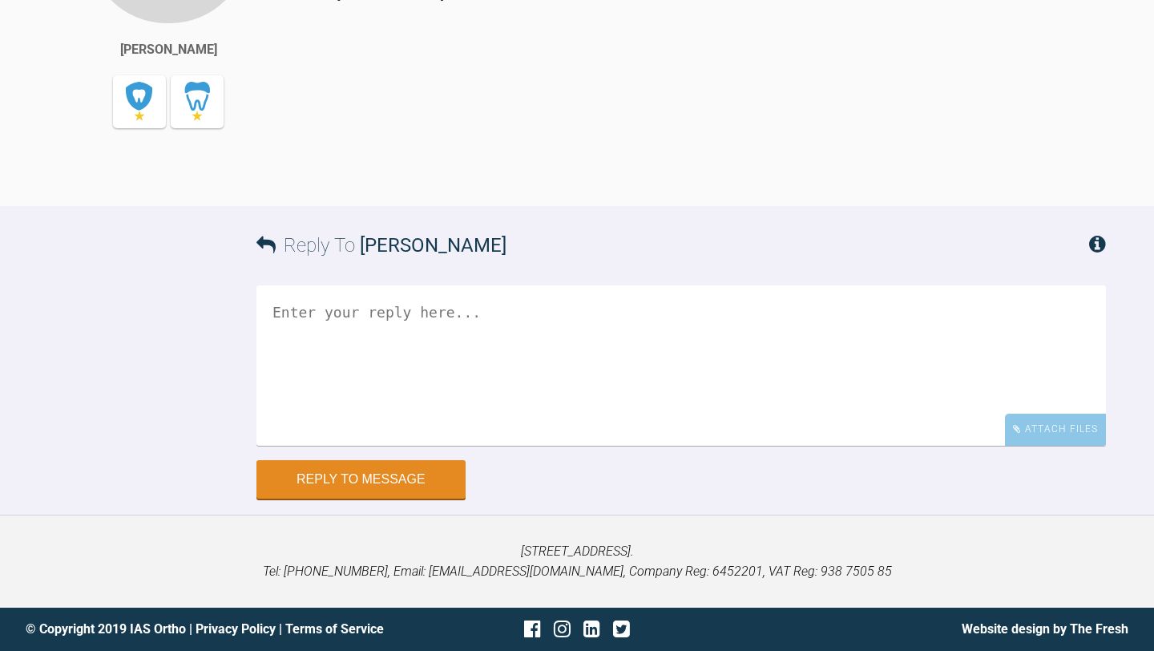
scroll to position [2311, 0]
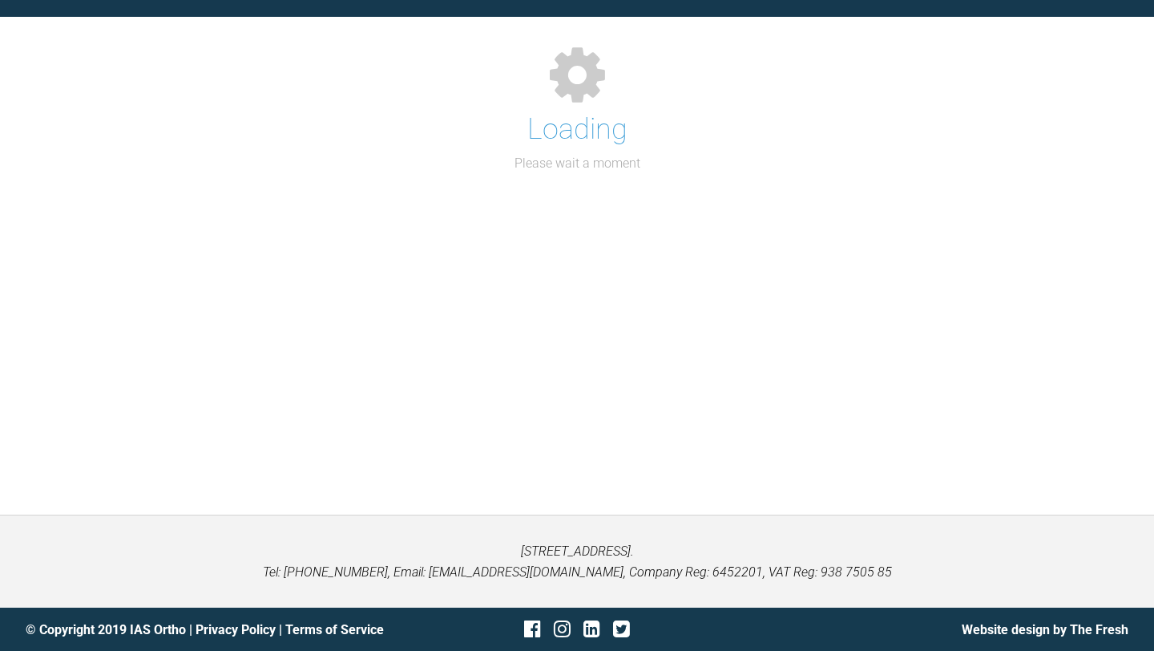
scroll to position [1533, 0]
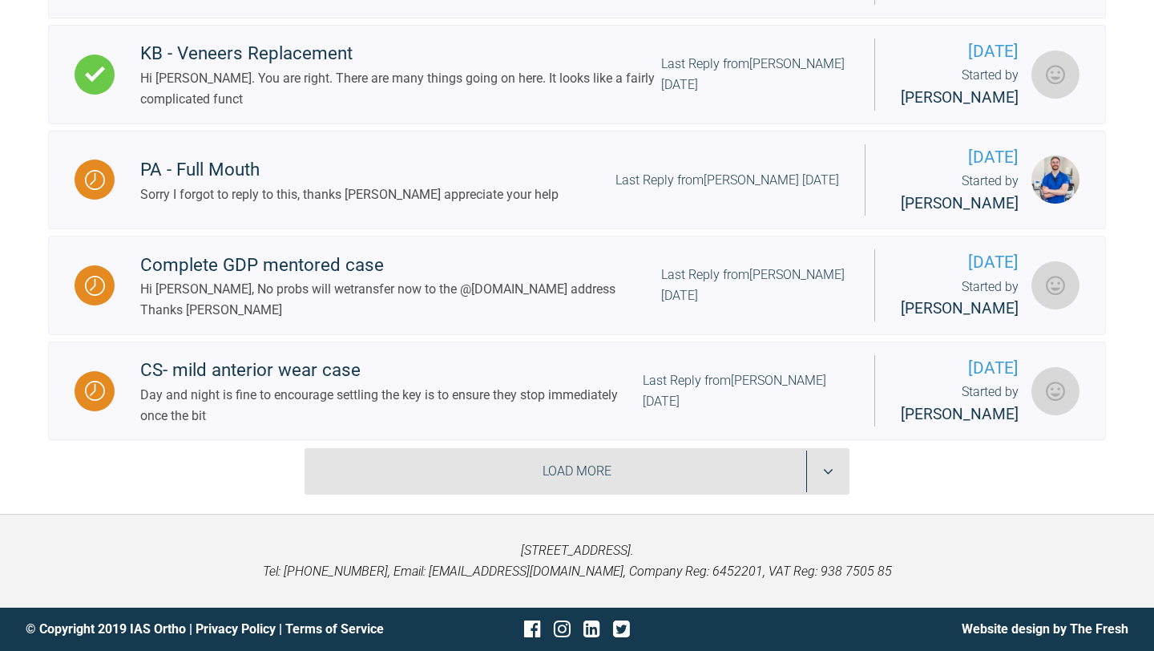
click at [467, 474] on div "Load More" at bounding box center [576, 471] width 545 height 46
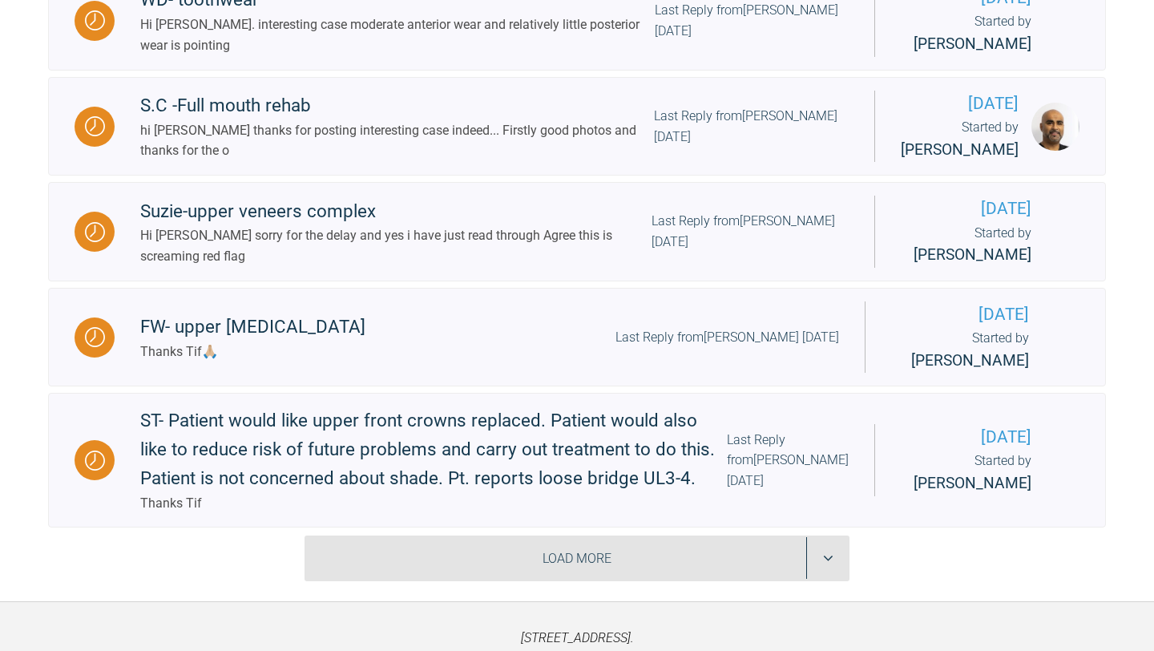
scroll to position [2772, 0]
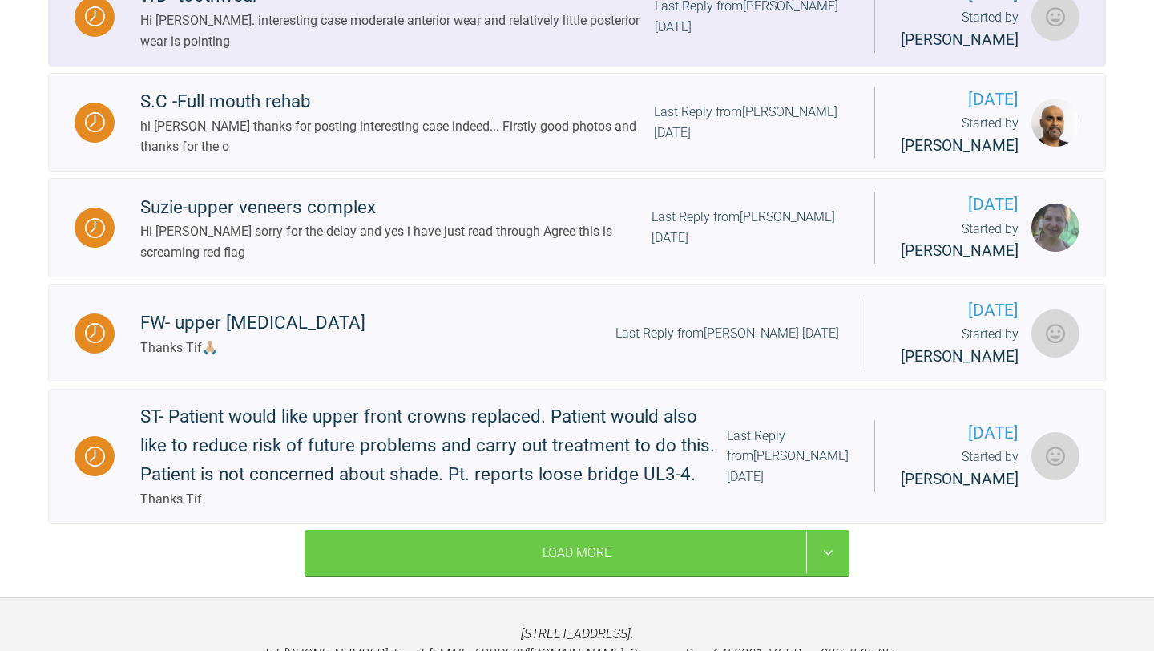
click at [222, 51] on div "Hi [PERSON_NAME]. interesting case moderate anterior wear and relatively little…" at bounding box center [397, 30] width 514 height 41
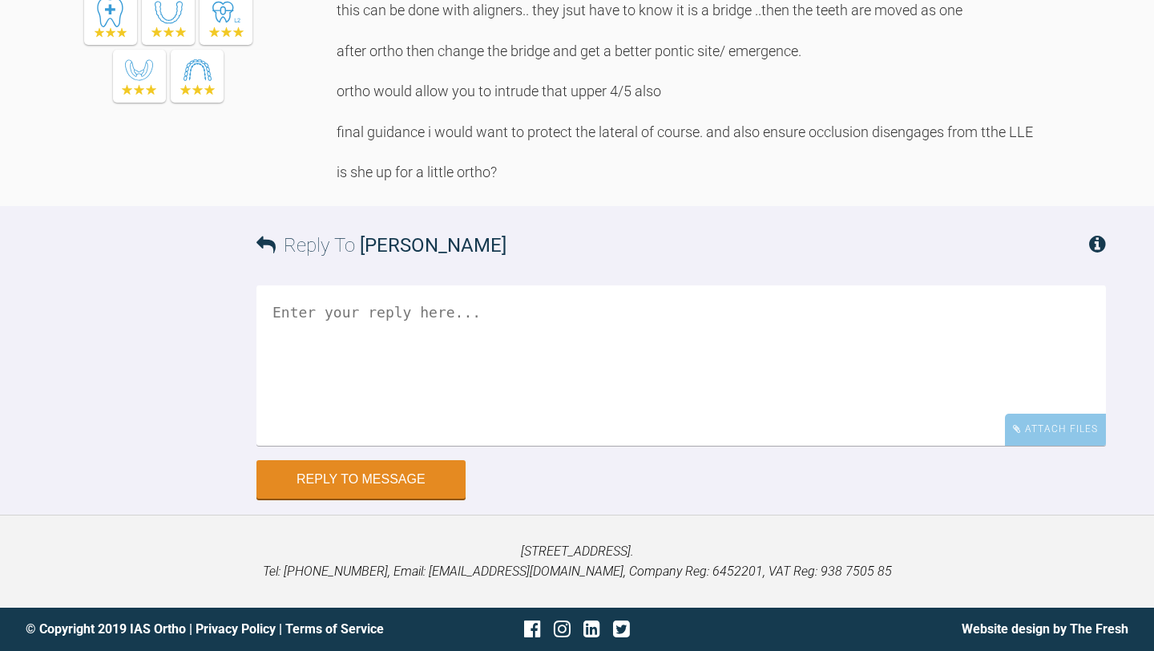
scroll to position [1667, 0]
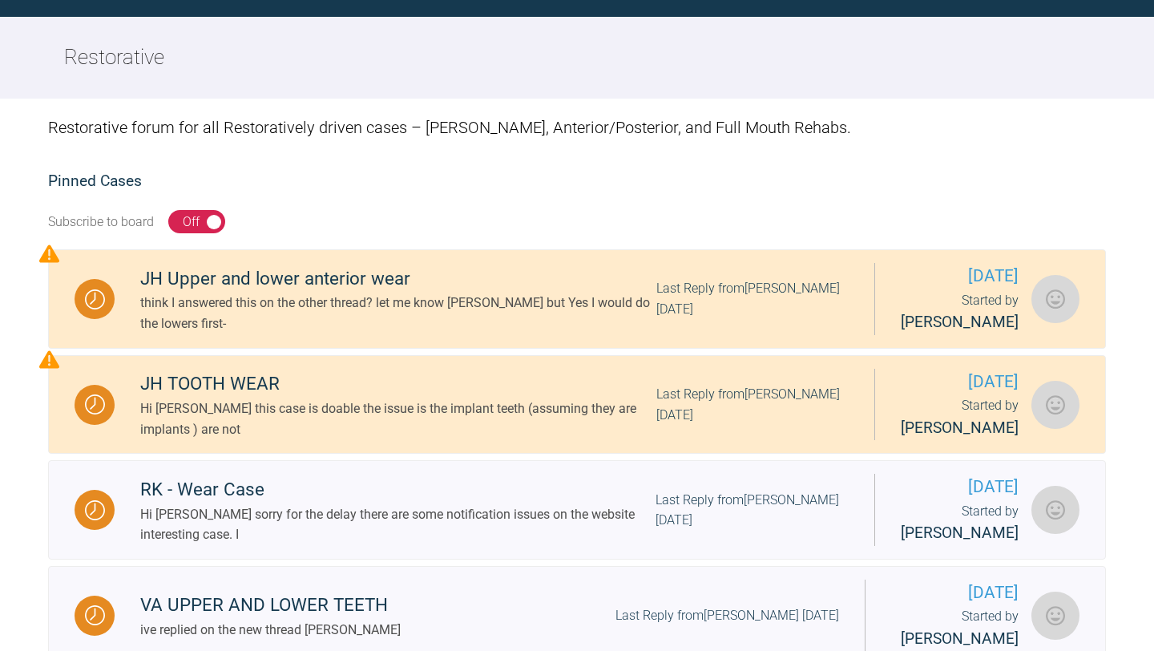
scroll to position [1533, 0]
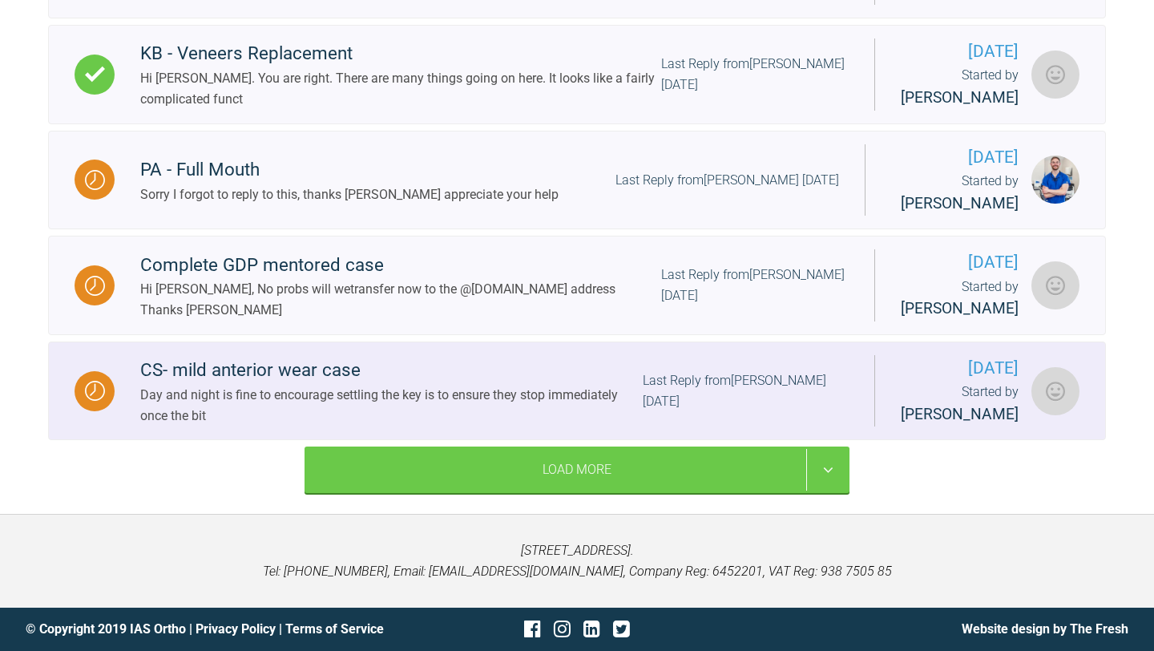
click at [186, 368] on div "CS- mild anterior wear case" at bounding box center [391, 370] width 502 height 29
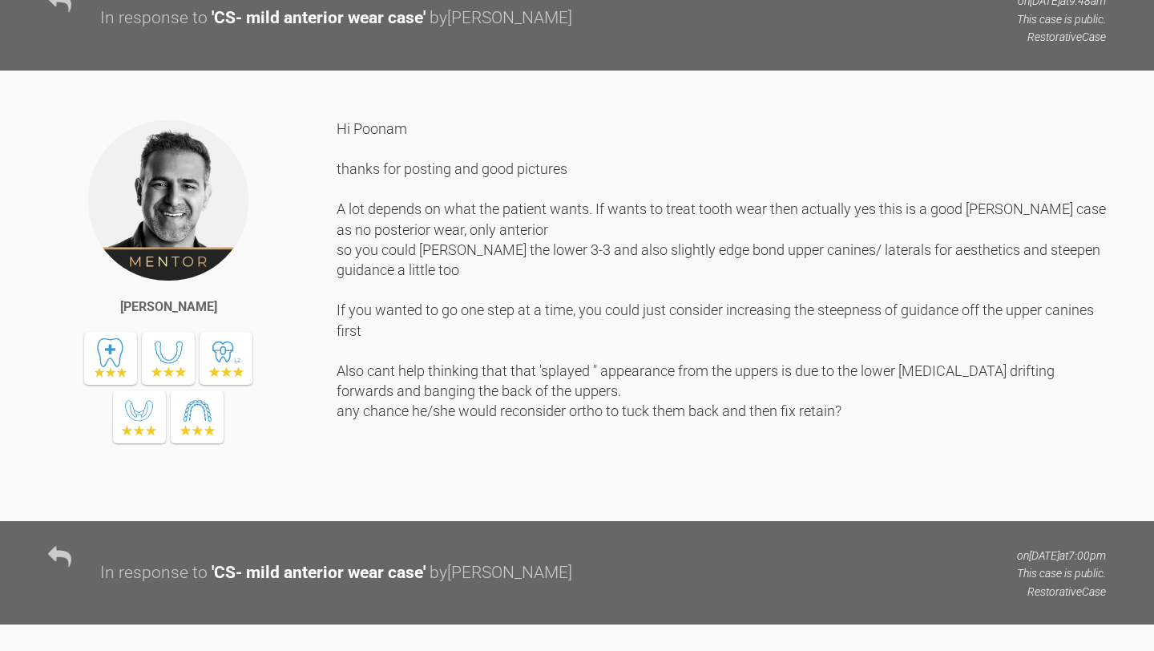
scroll to position [572, 0]
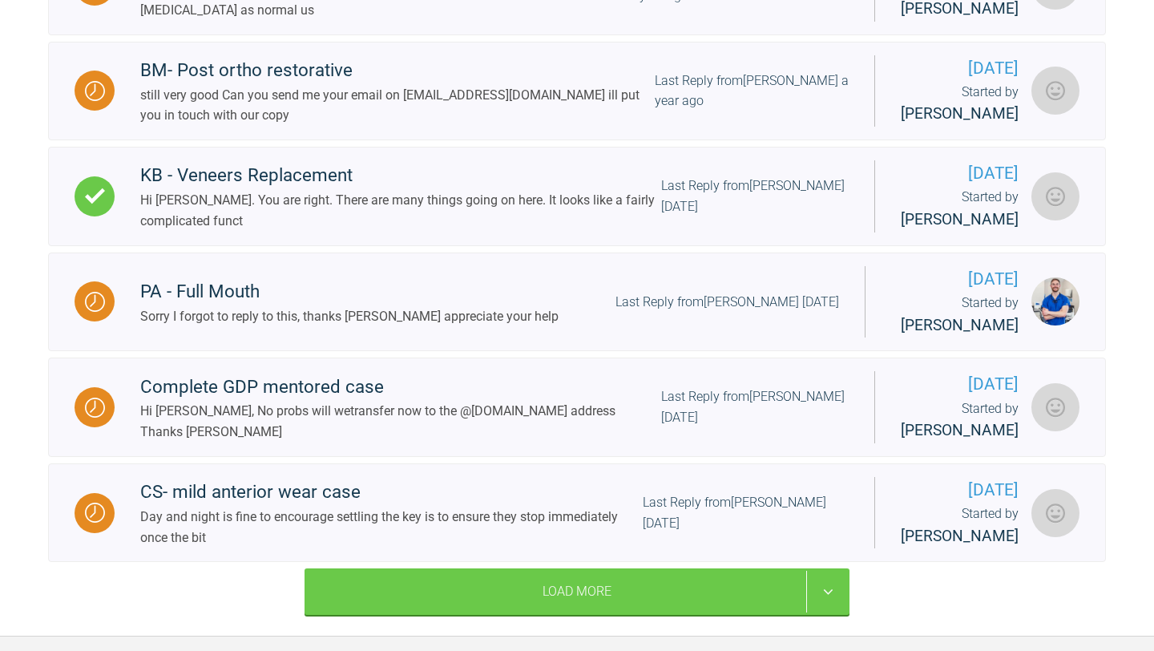
scroll to position [1533, 0]
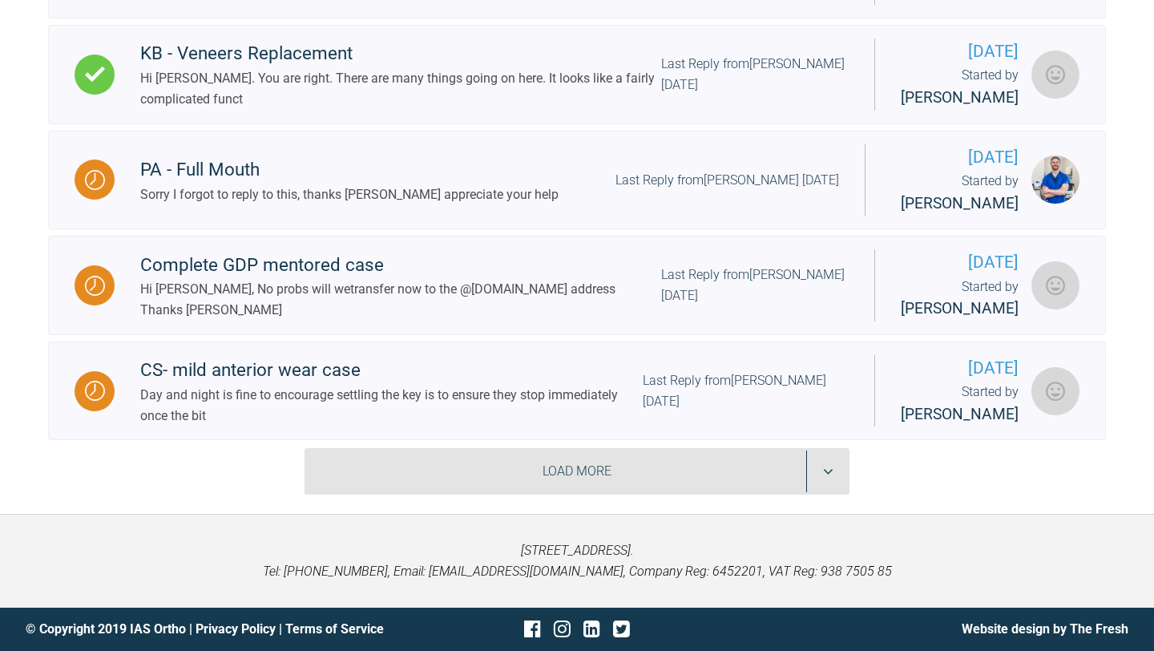
click at [358, 450] on div "Load More" at bounding box center [576, 471] width 545 height 46
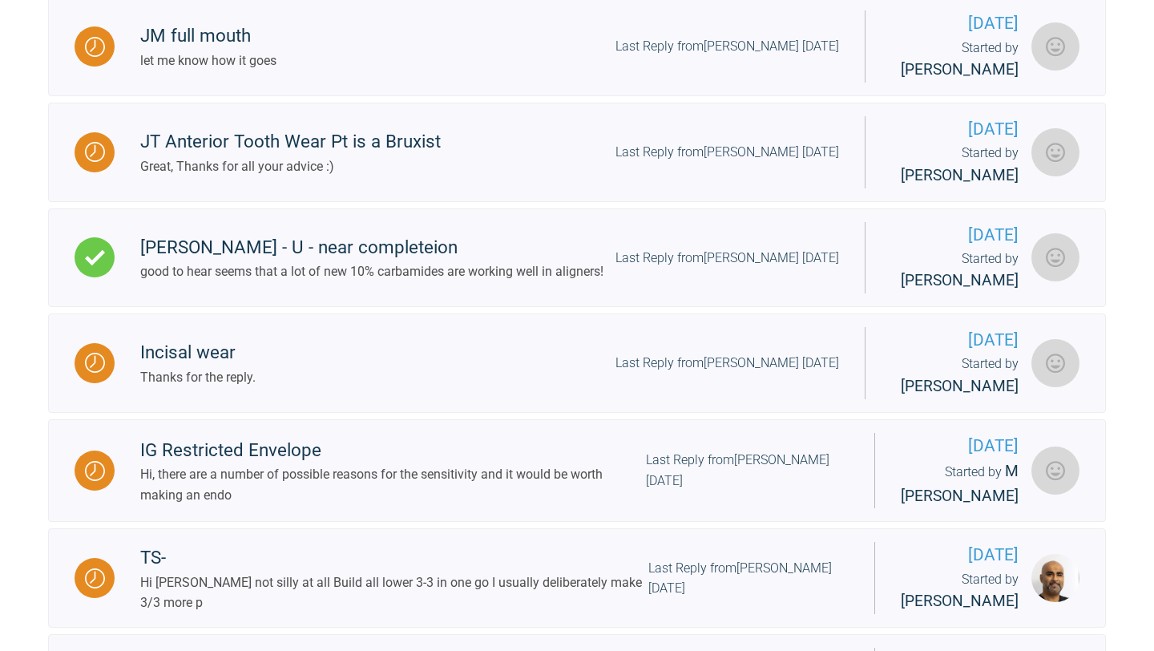
scroll to position [1898, 0]
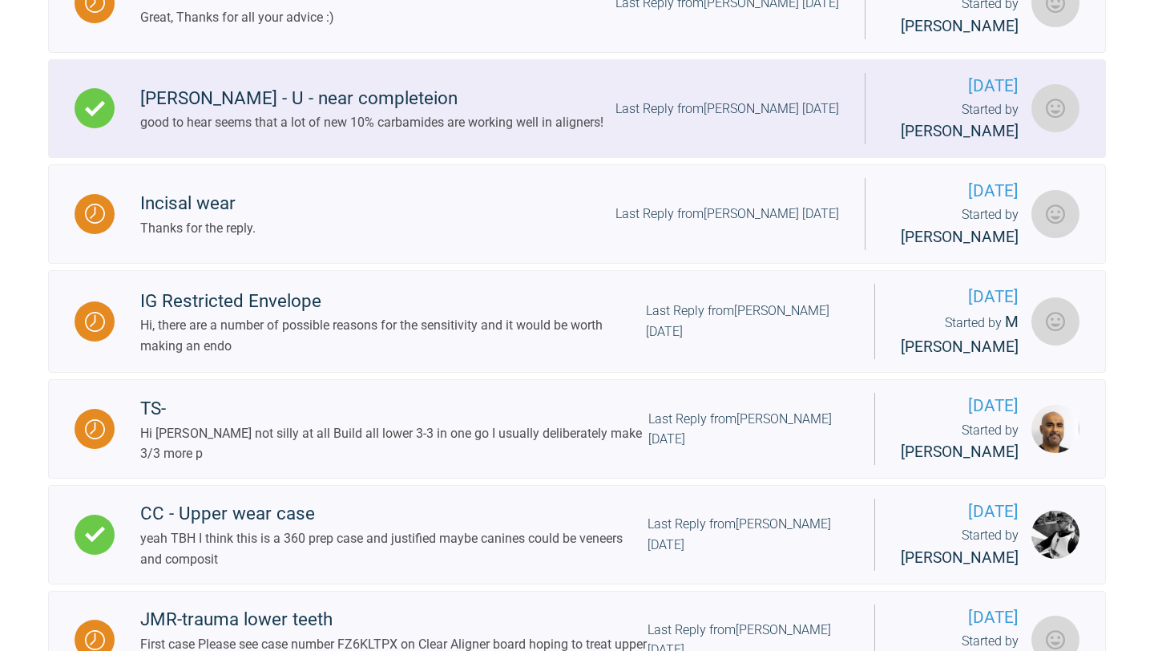
click at [399, 113] on div "[PERSON_NAME] - U - near completeion" at bounding box center [371, 98] width 463 height 29
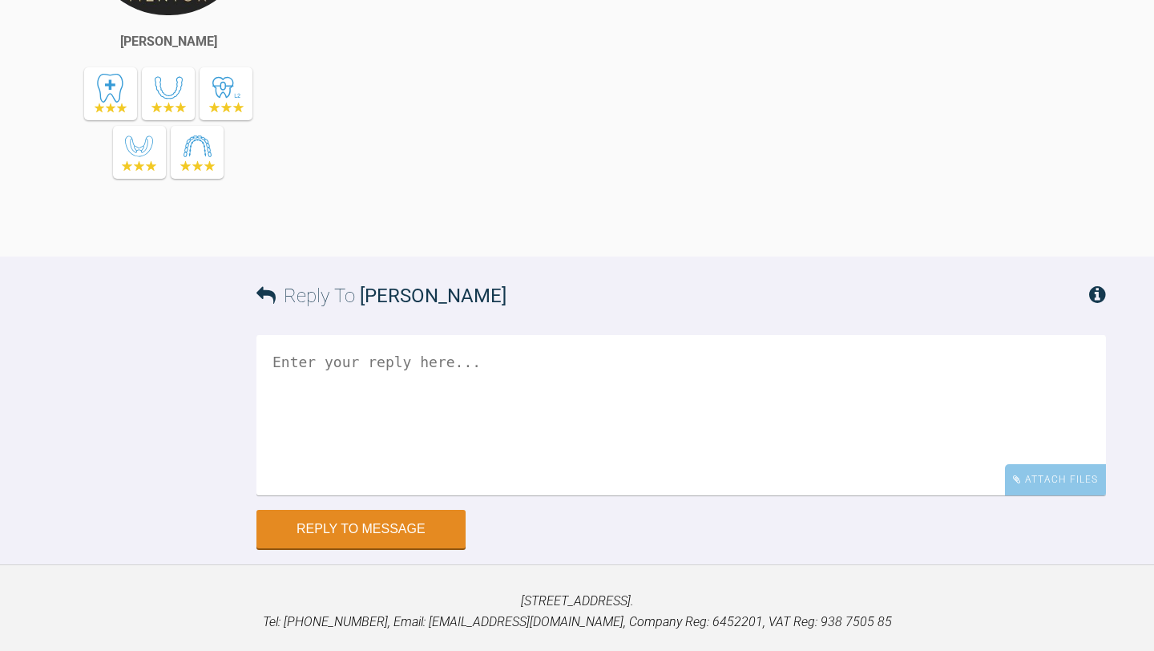
scroll to position [3686, 0]
